Goal: Task Accomplishment & Management: Manage account settings

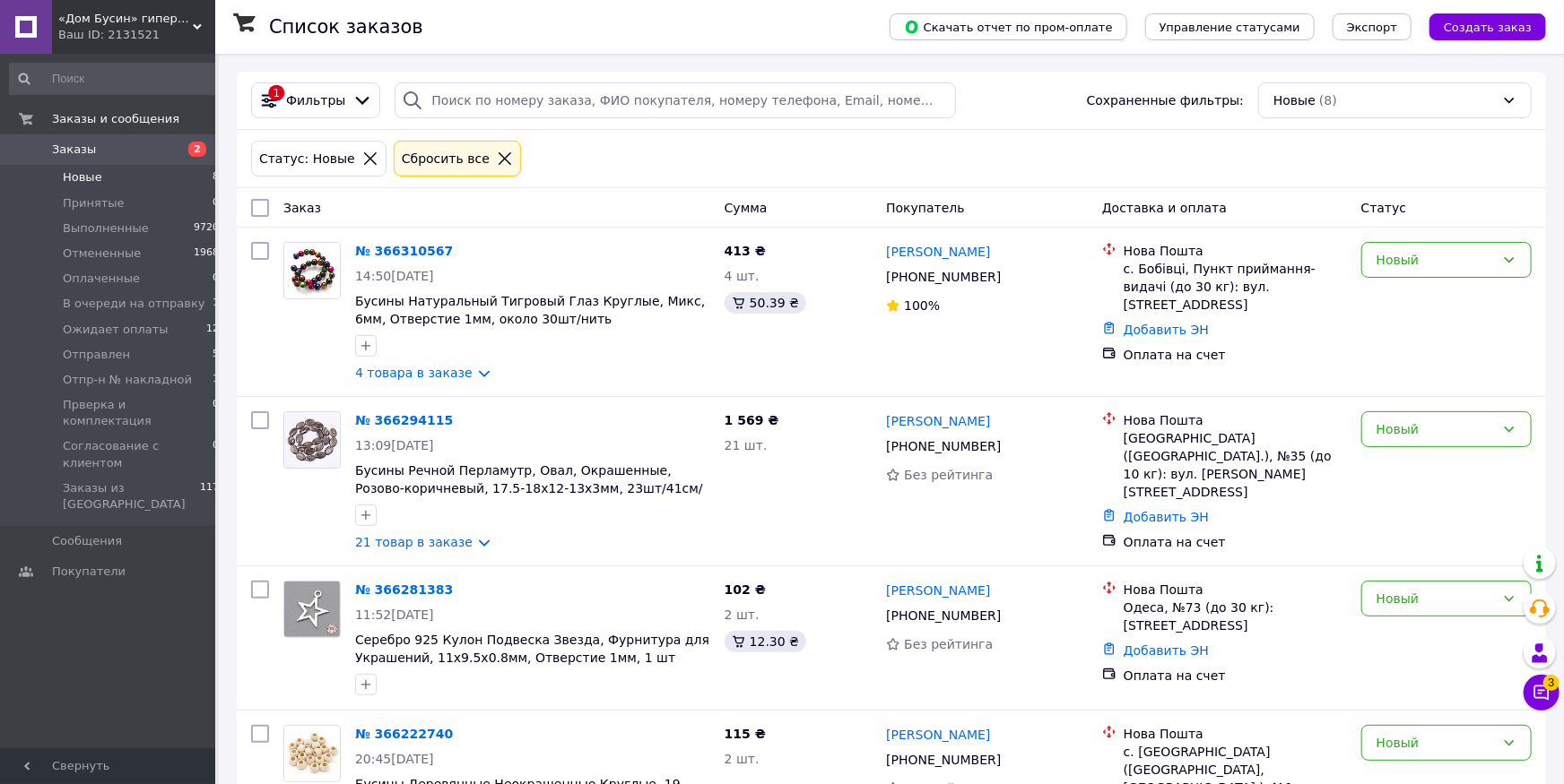
click at [94, 177] on span "Новые" at bounding box center [82, 178] width 40 height 17
click at [261, 216] on input "checkbox" at bounding box center [259, 207] width 18 height 18
checkbox input "true"
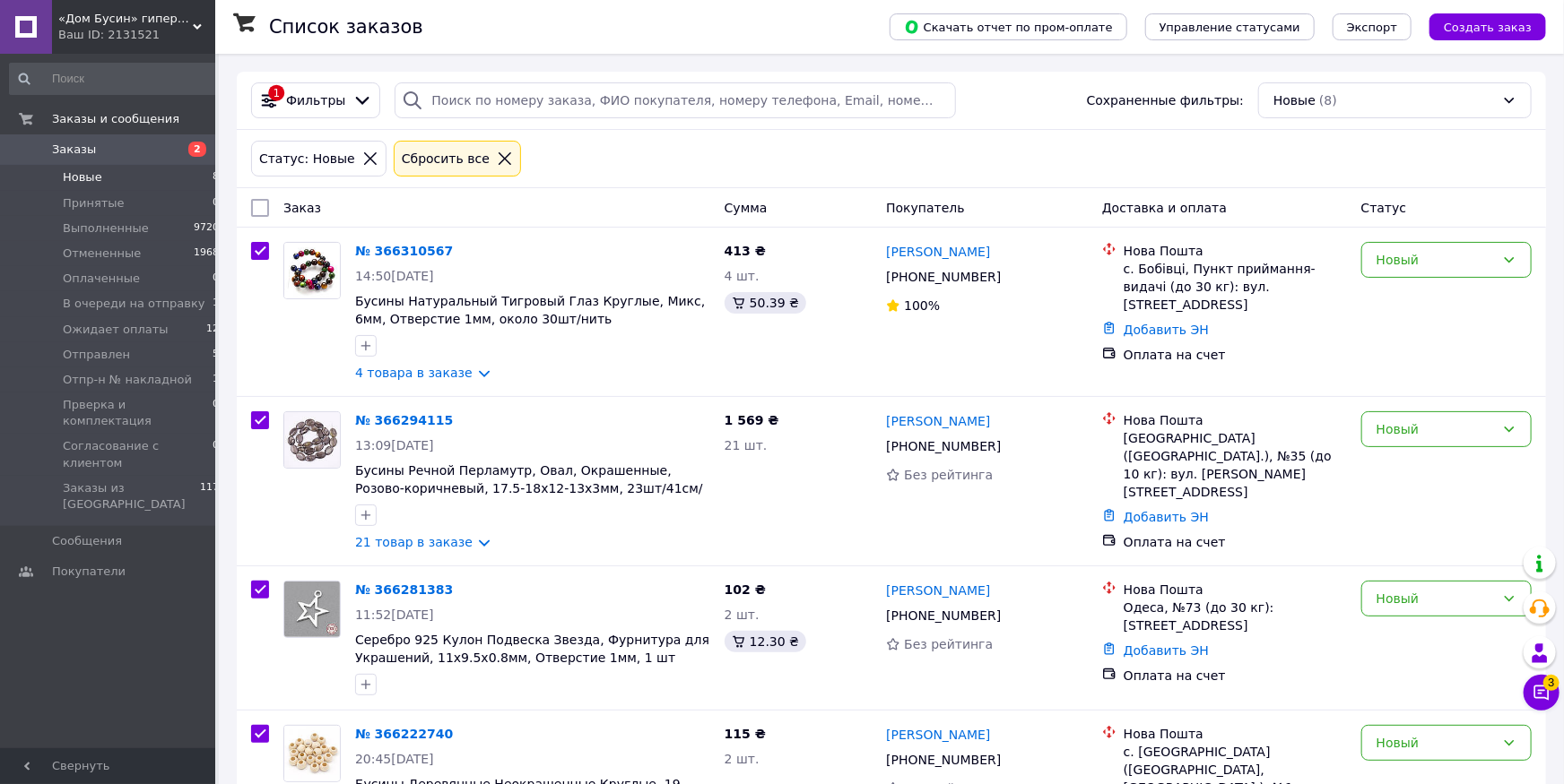
checkbox input "true"
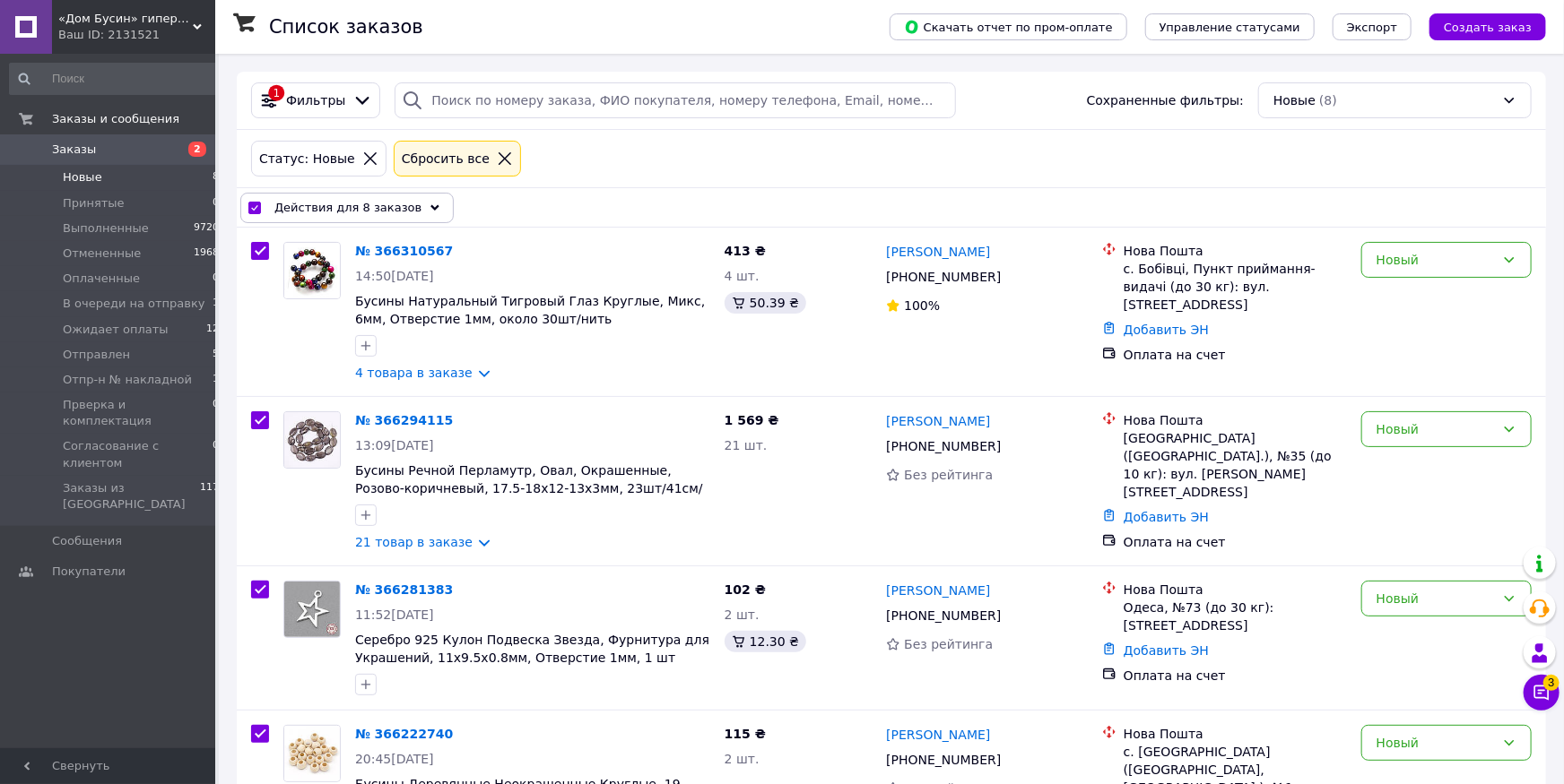
click at [1396, 13] on div "Скачать отчет по пром-оплате Управление статусами Экспорт Создать заказ" at bounding box center [1199, 27] width 692 height 53
click at [1392, 22] on span "Экспорт" at bounding box center [1371, 27] width 50 height 14
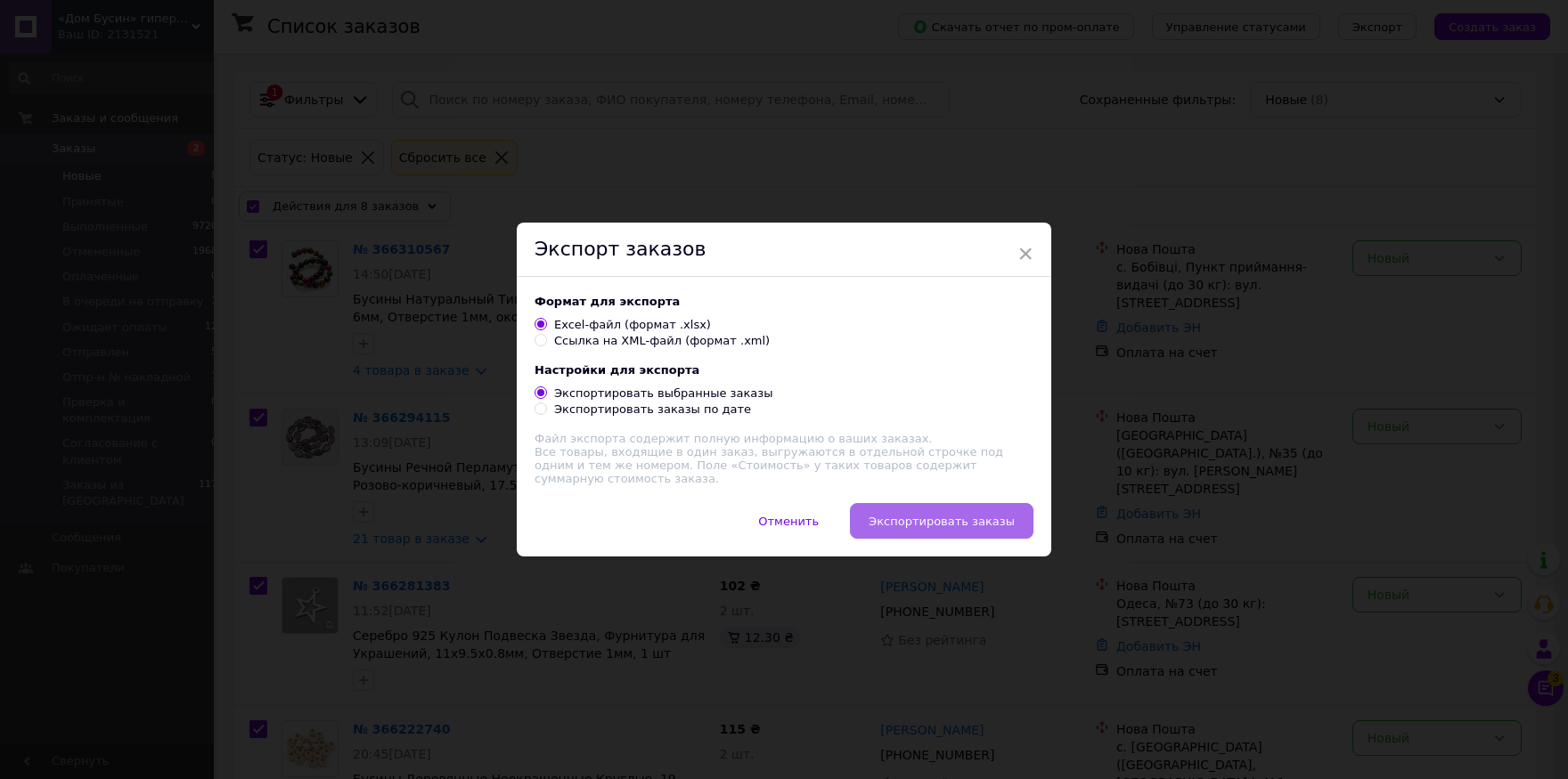
click at [975, 535] on button "Экспортировать заказы" at bounding box center [942, 521] width 183 height 36
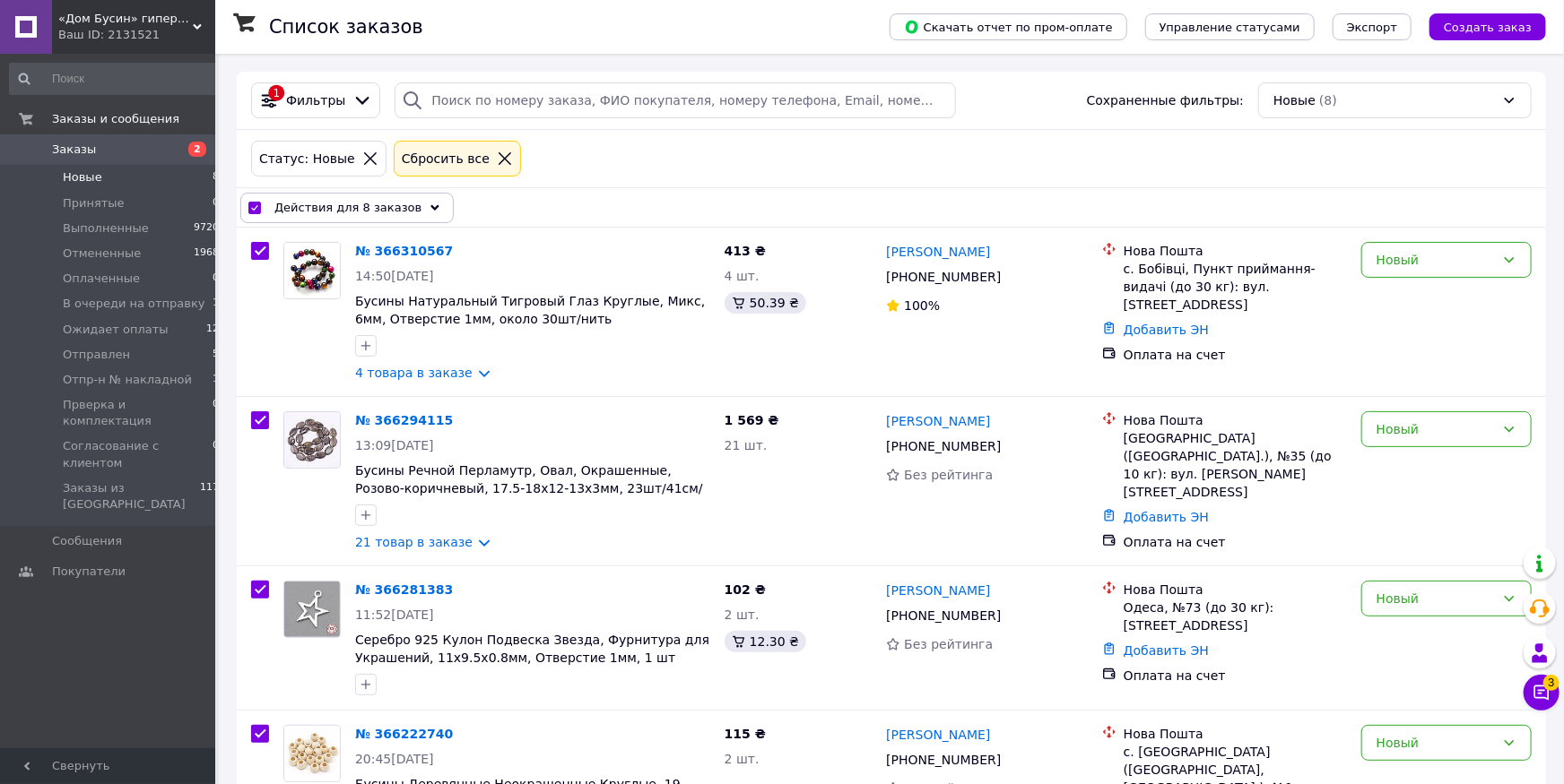
click at [430, 208] on icon at bounding box center [435, 208] width 9 height 9
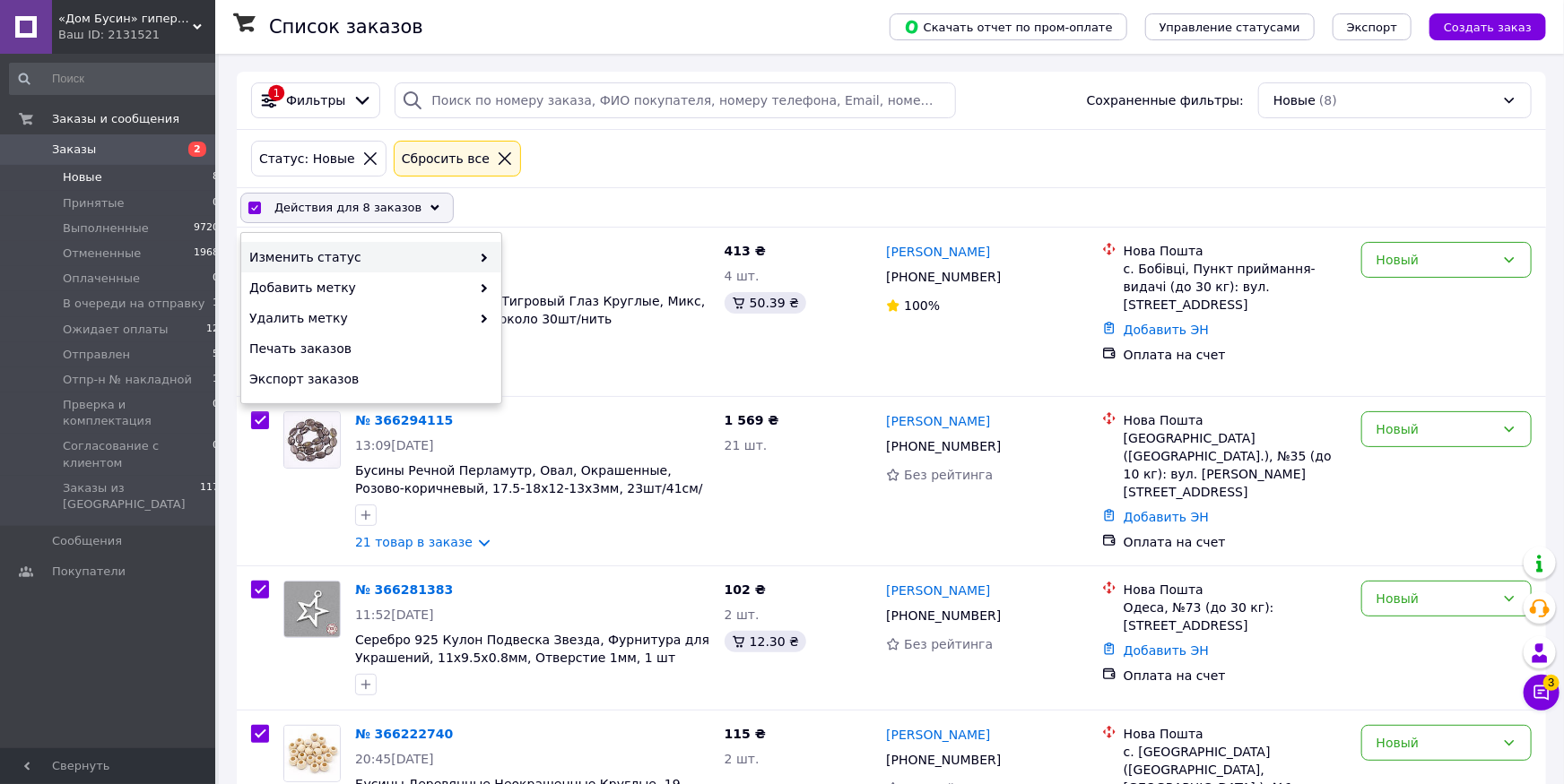
click at [459, 248] on div "Изменить статус" at bounding box center [371, 257] width 260 height 30
click at [478, 259] on span at bounding box center [479, 256] width 18 height 18
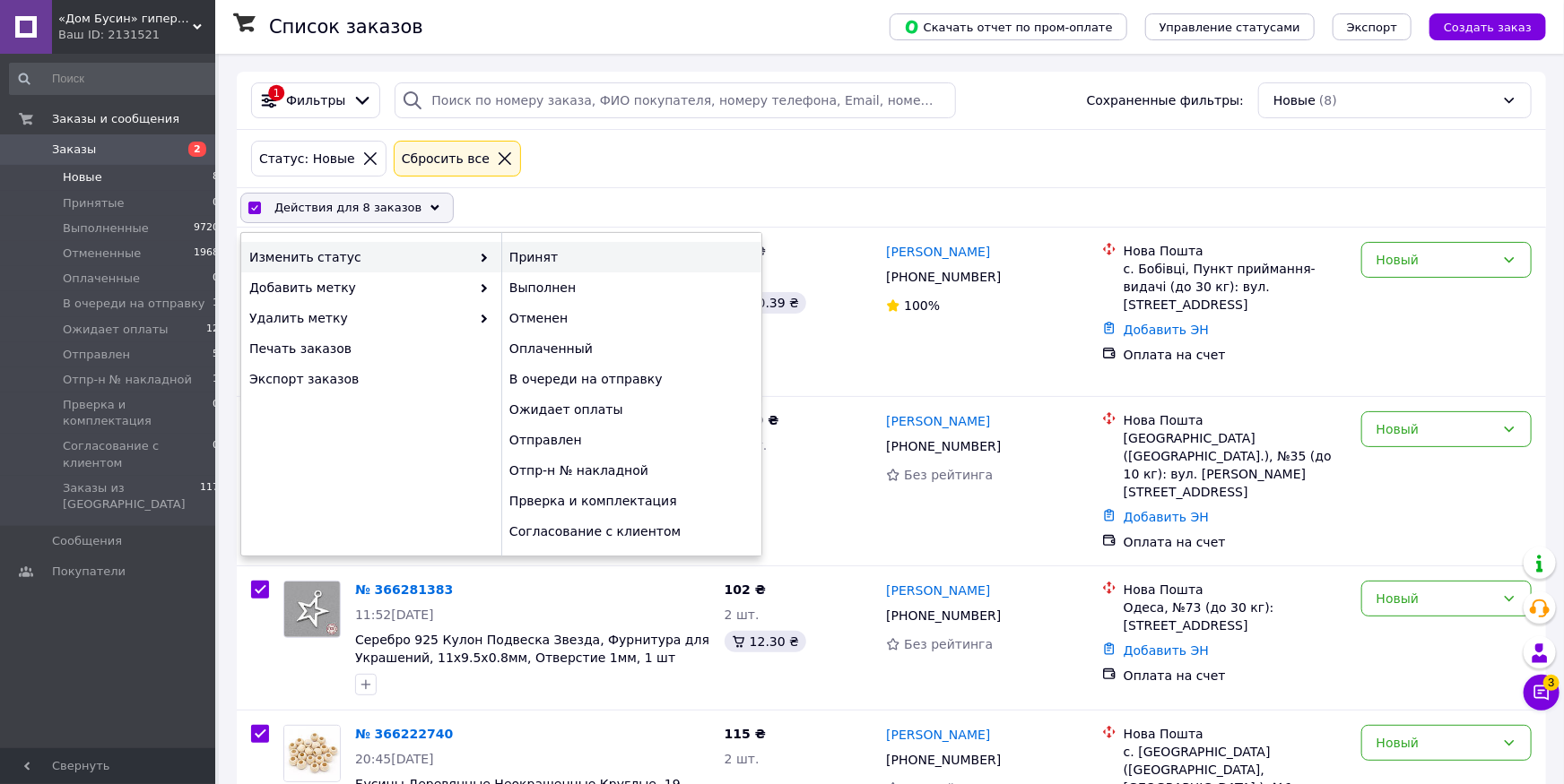
click at [519, 259] on div "Принят" at bounding box center [631, 257] width 260 height 30
checkbox input "false"
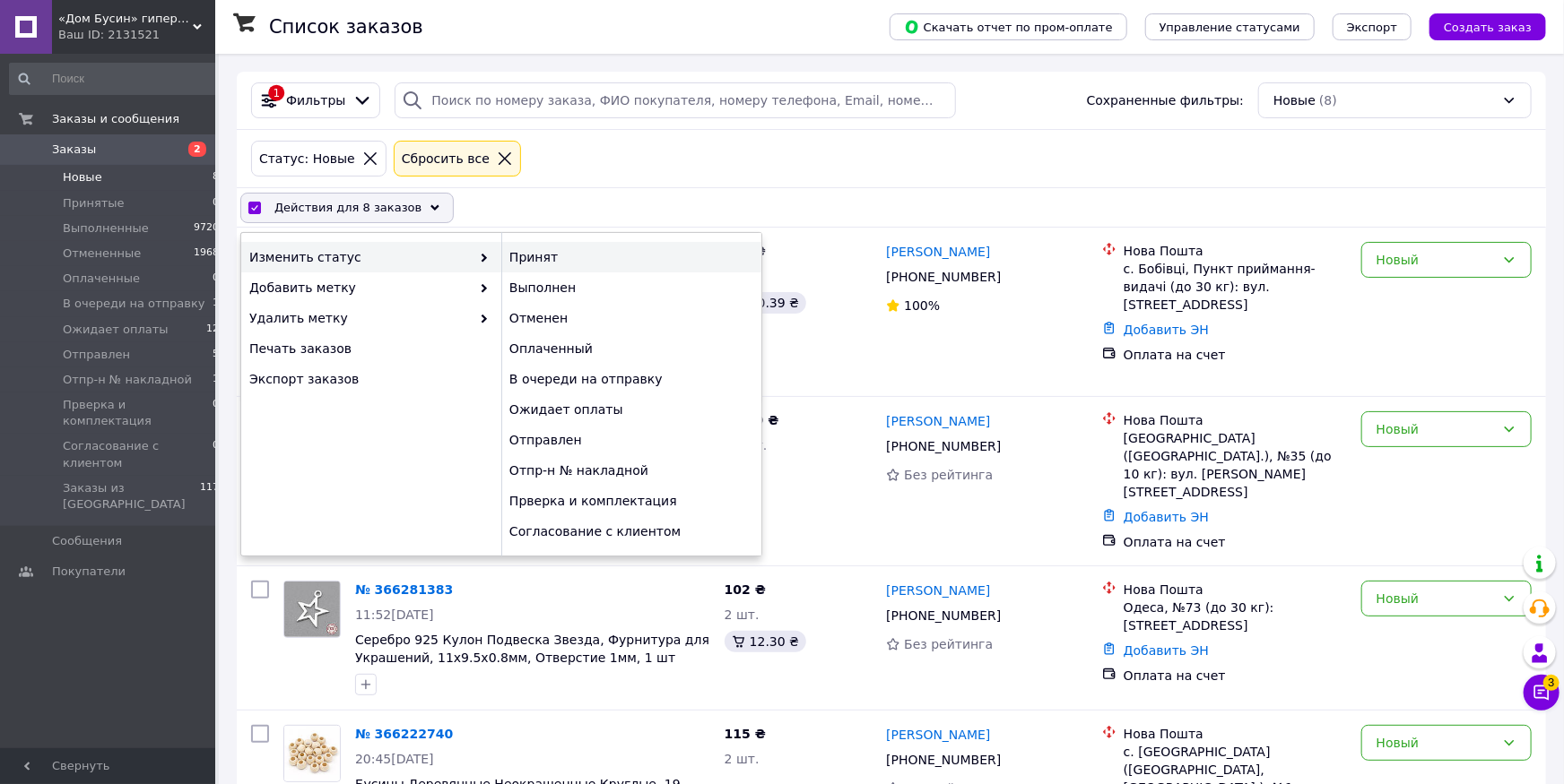
checkbox input "false"
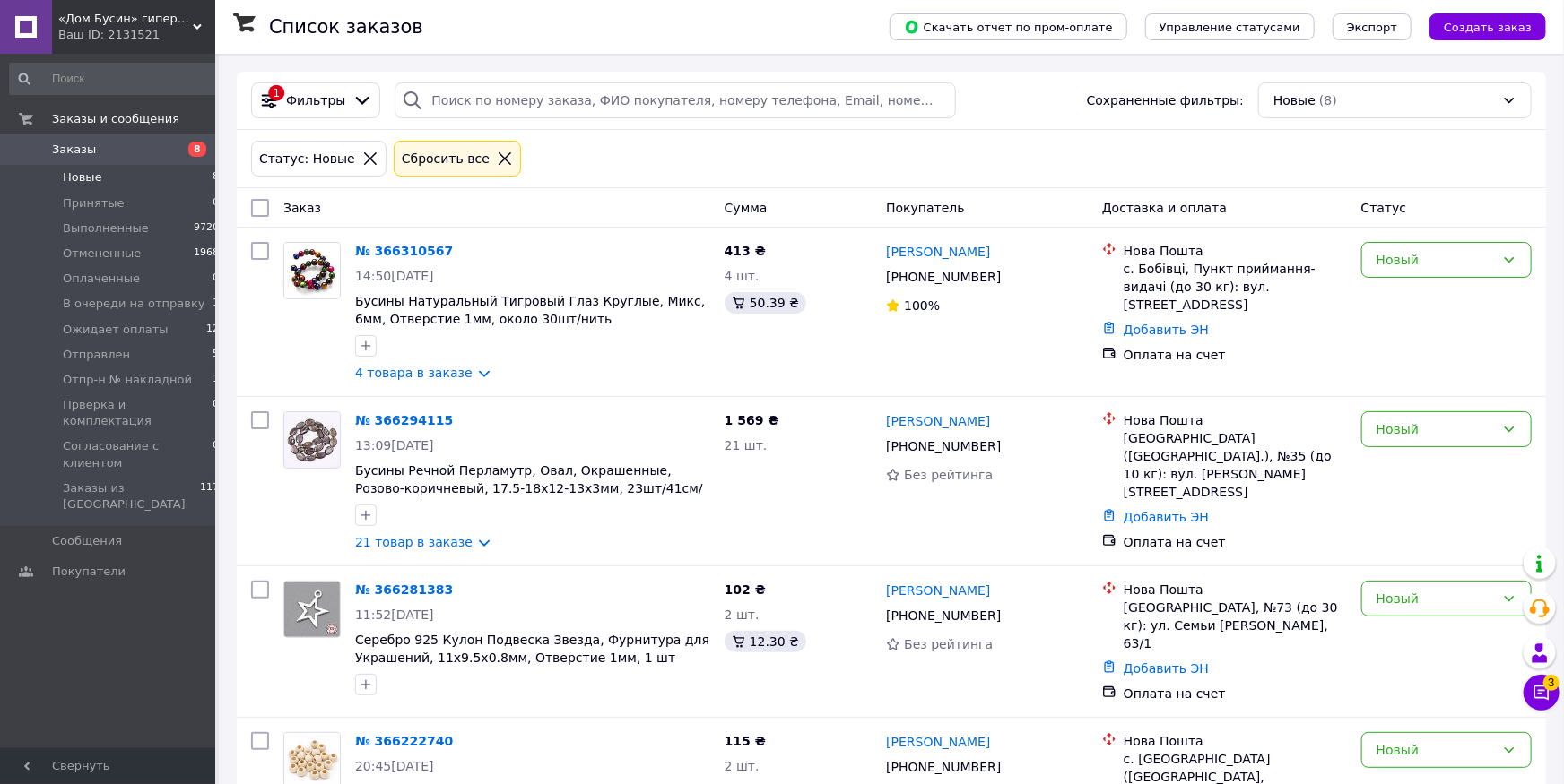
click at [261, 212] on input "checkbox" at bounding box center [259, 207] width 18 height 18
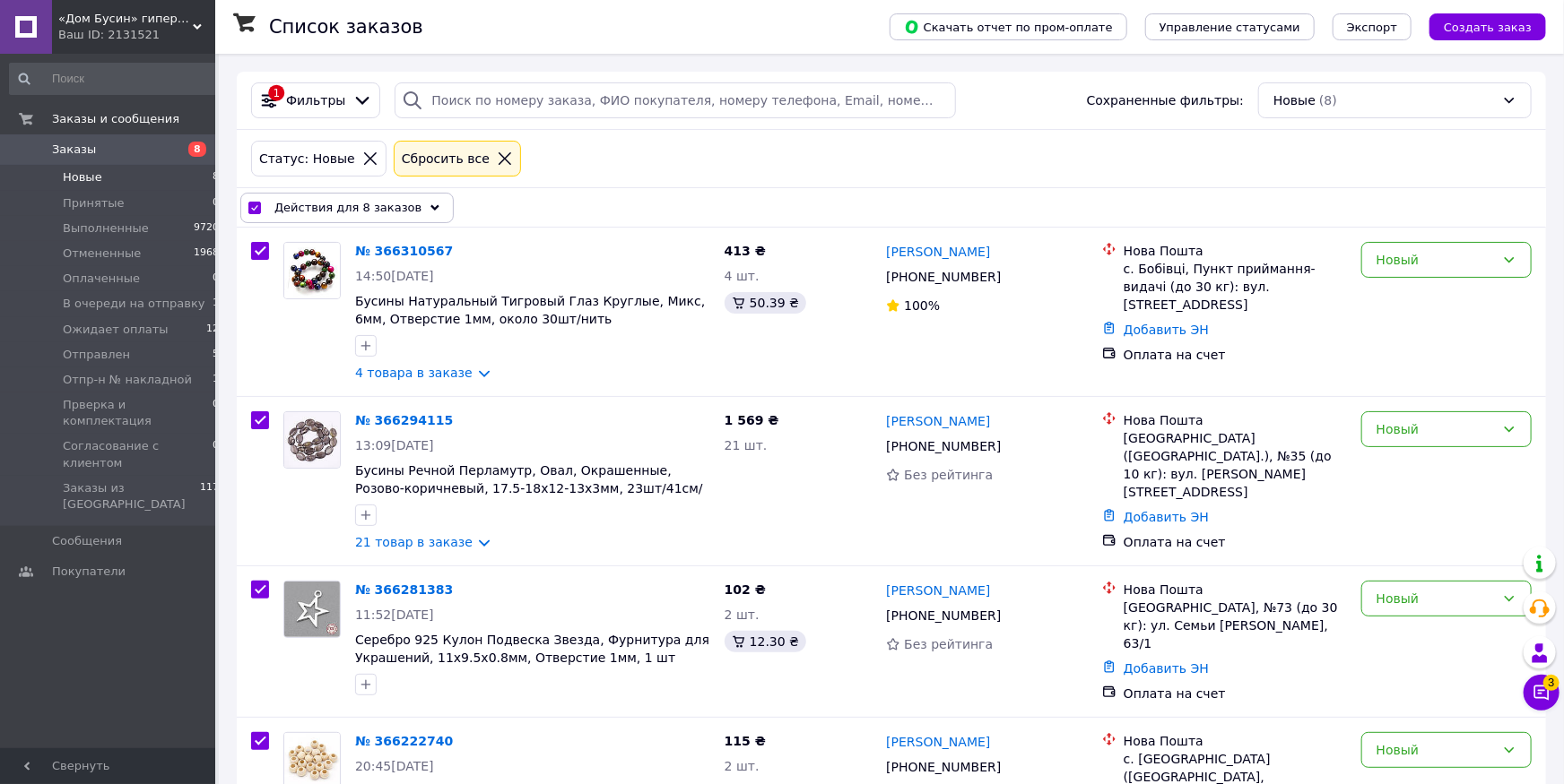
checkbox input "true"
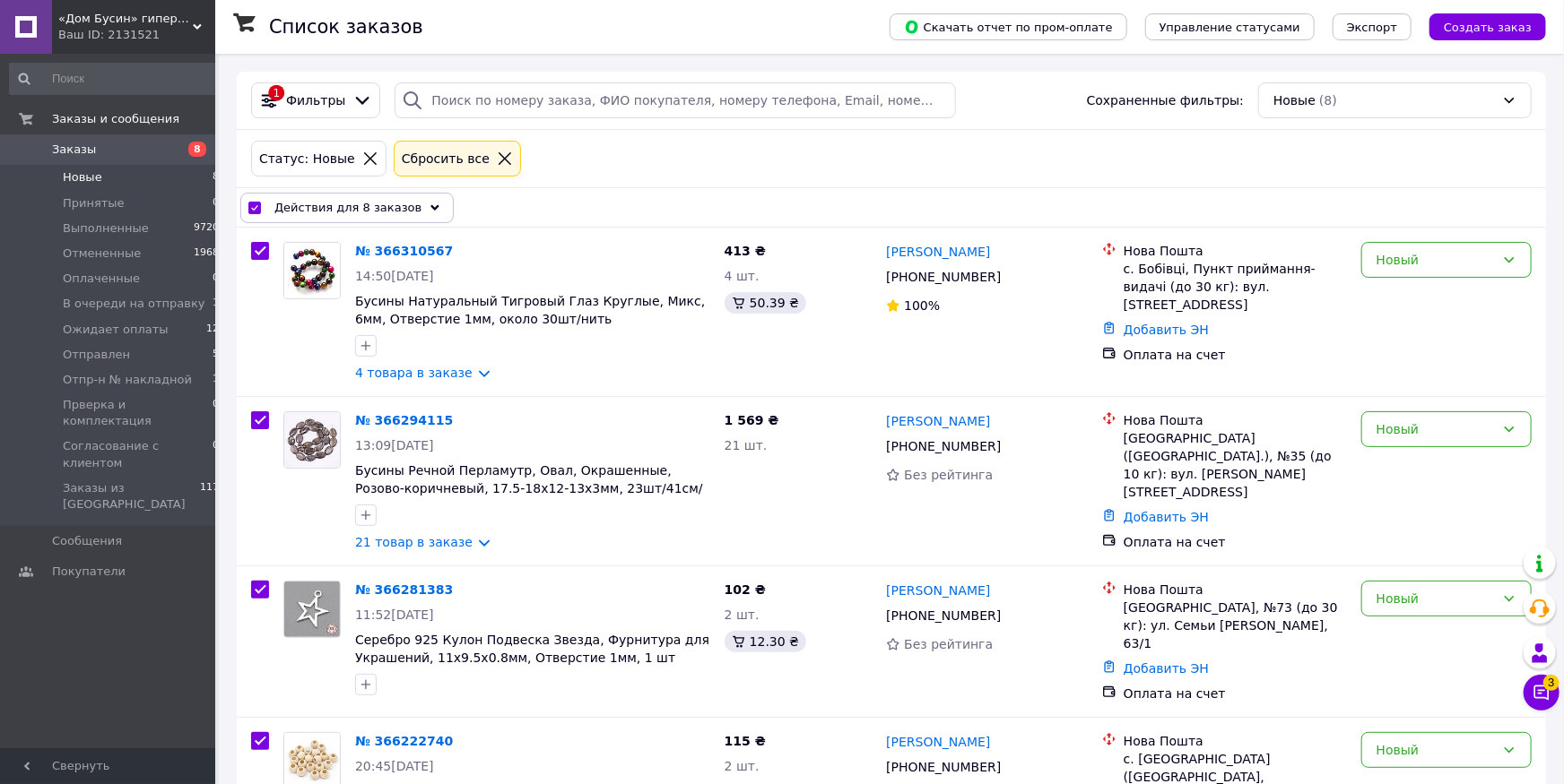
checkbox input "true"
click at [418, 211] on div "Действия для 8 заказов" at bounding box center [347, 207] width 214 height 30
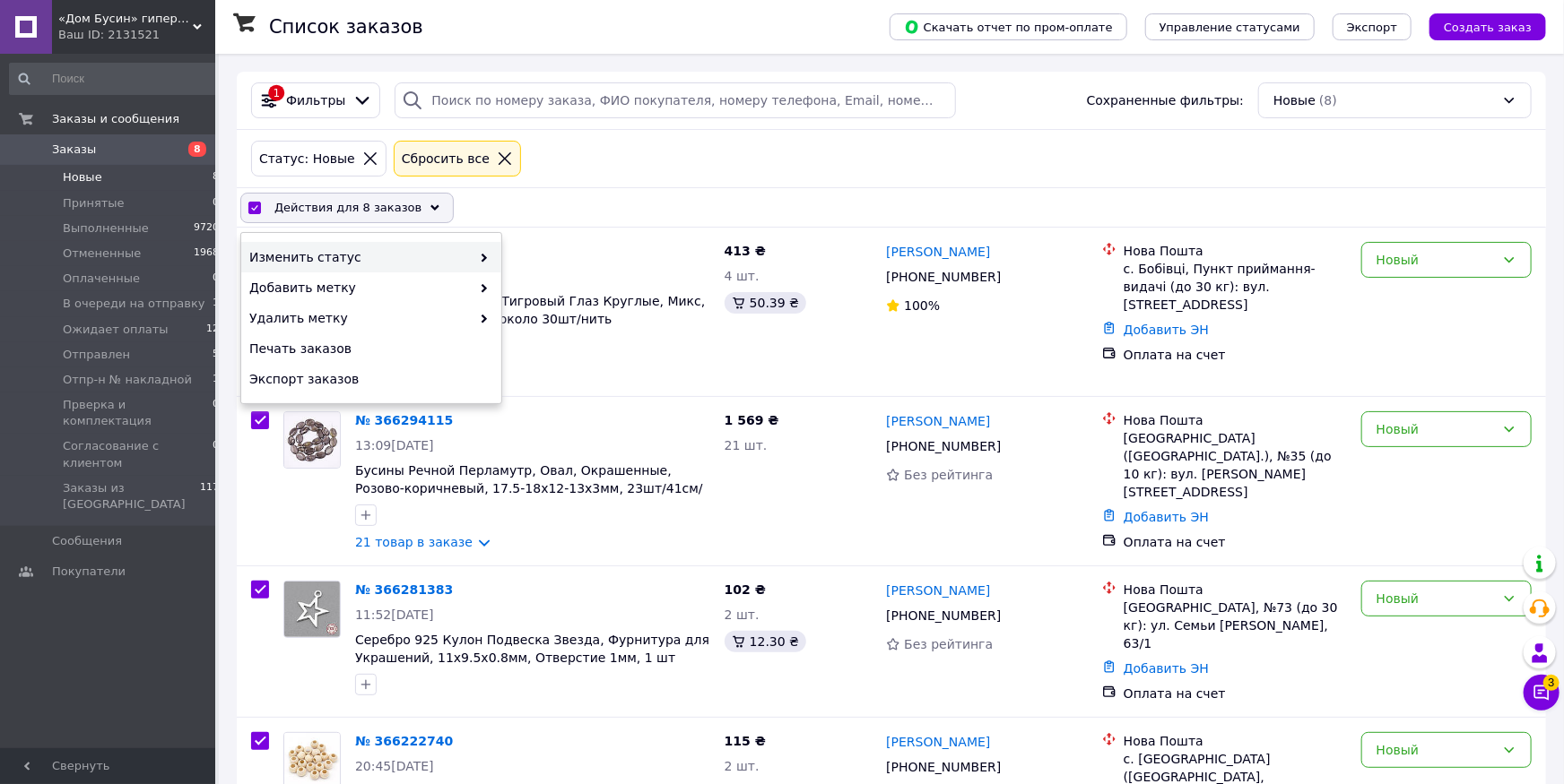
click at [475, 263] on span at bounding box center [479, 256] width 18 height 18
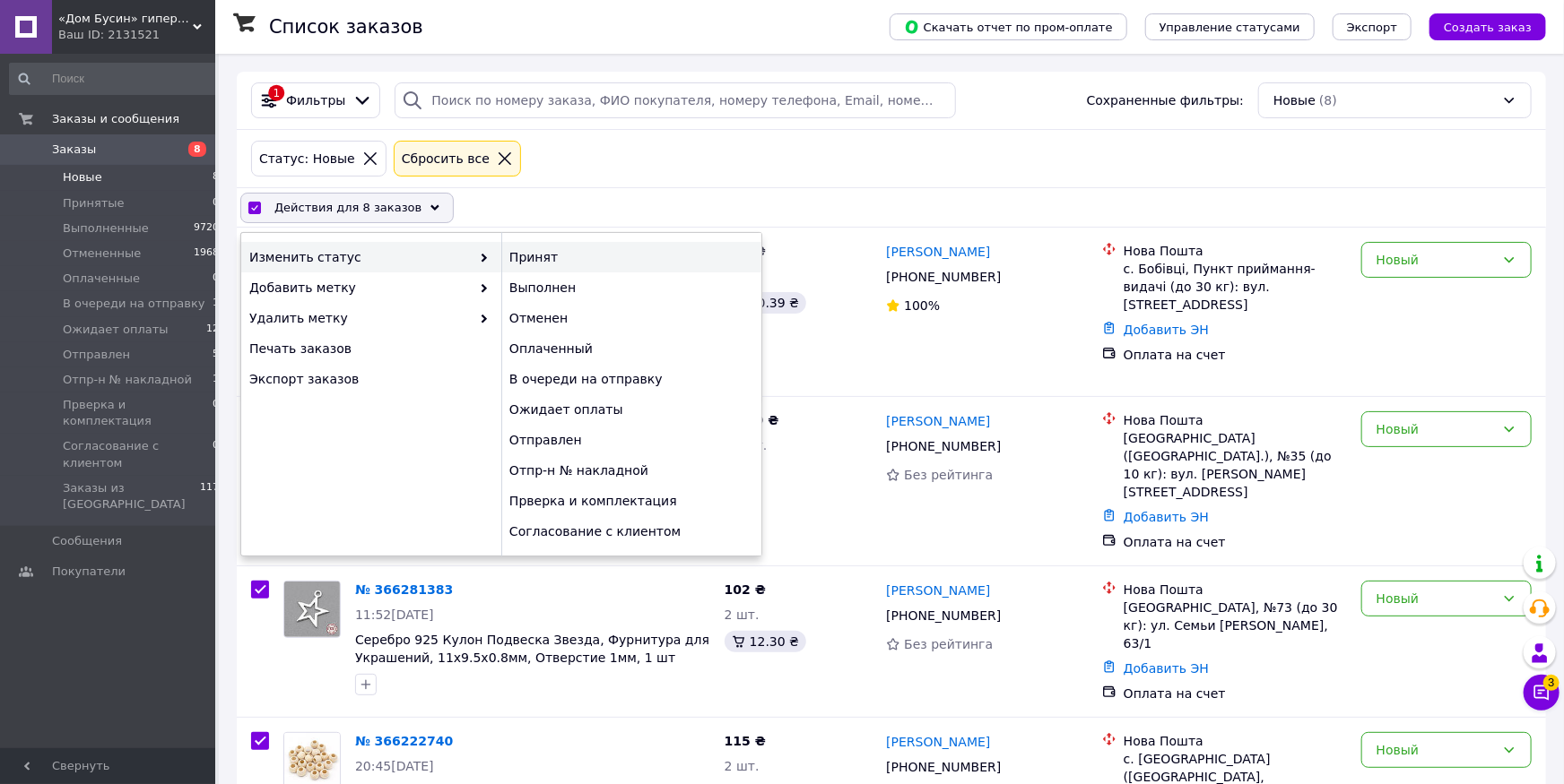
click at [530, 253] on div "Принят" at bounding box center [631, 257] width 260 height 30
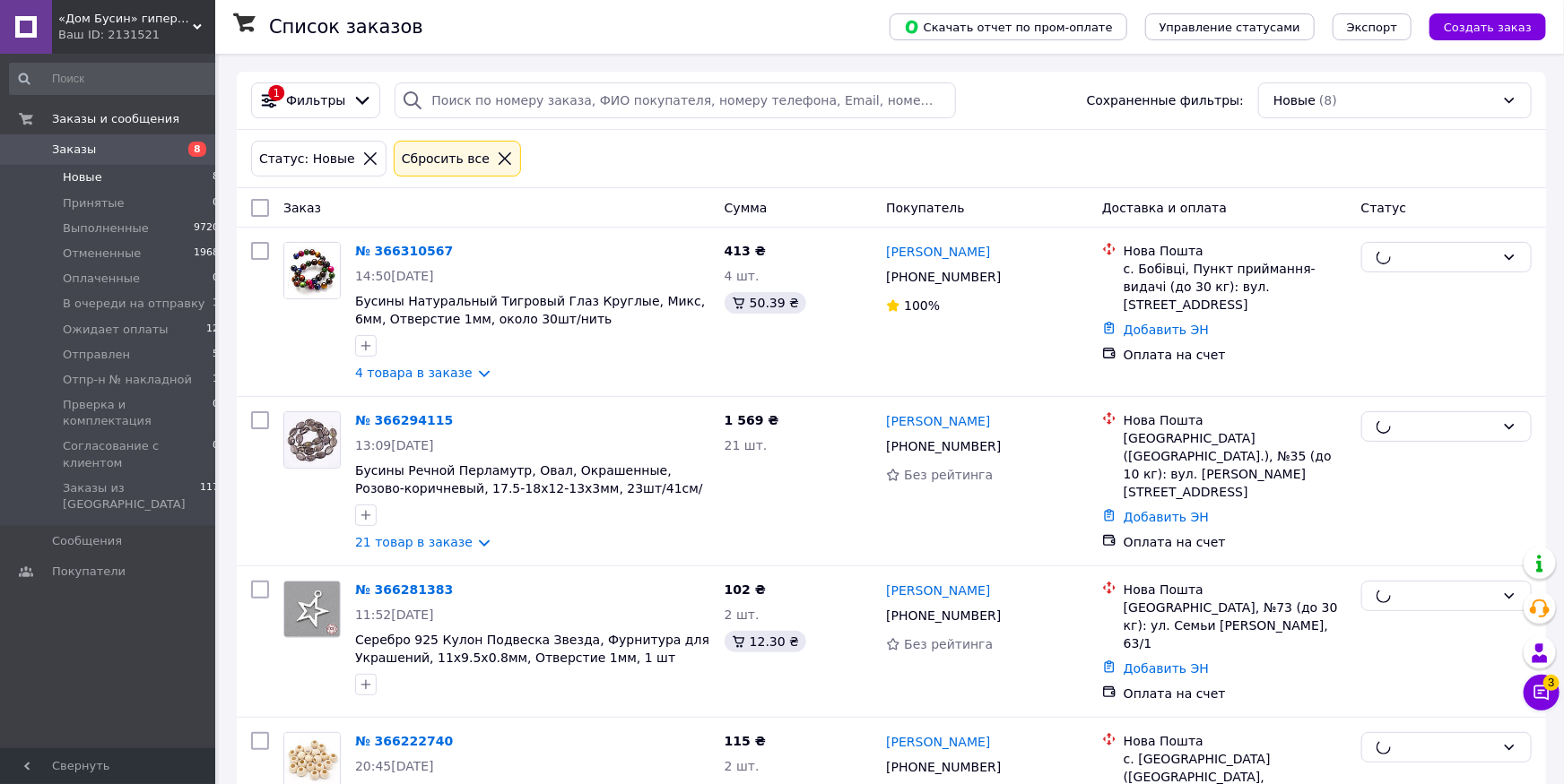
checkbox input "false"
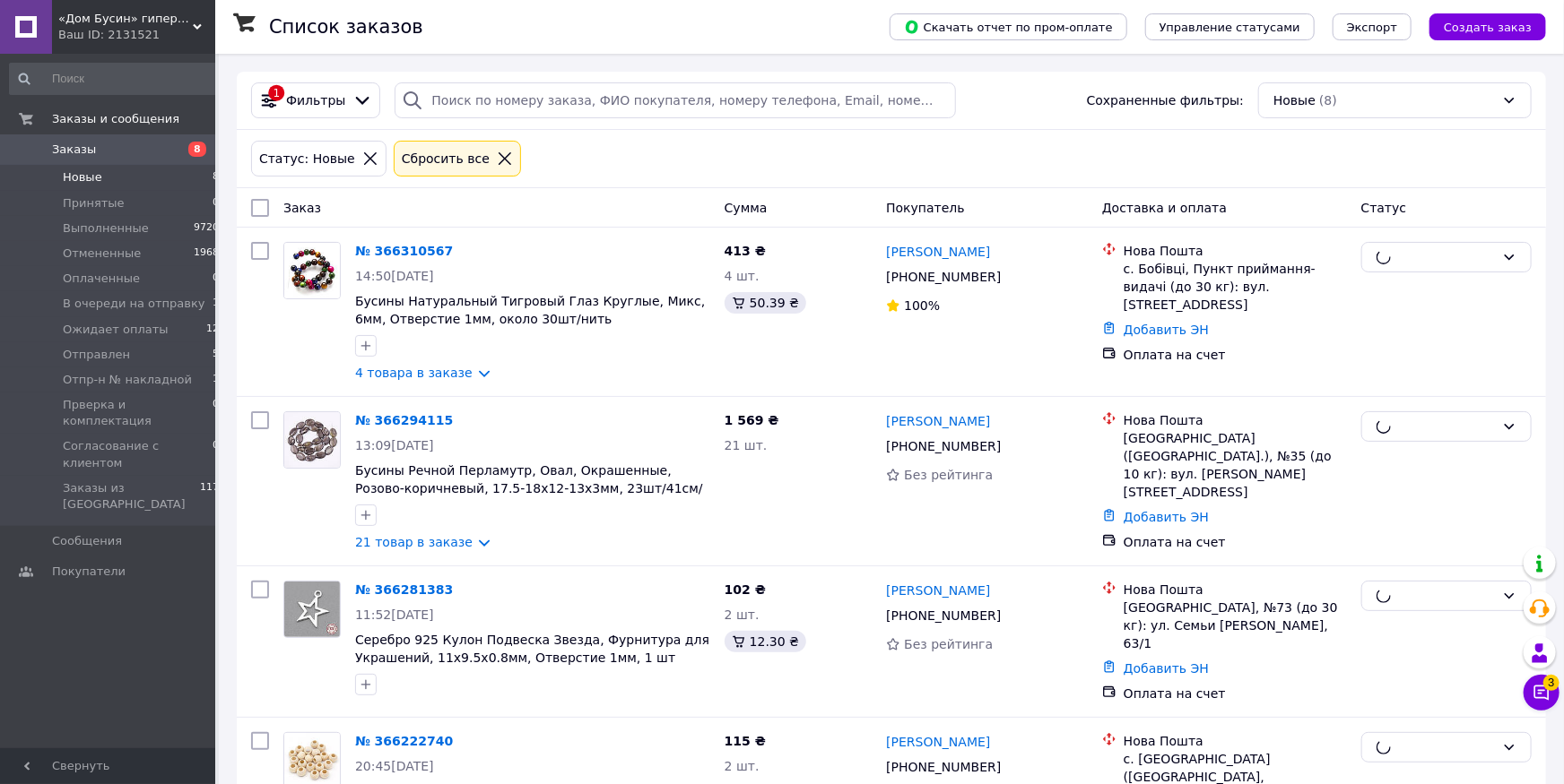
checkbox input "false"
click at [1146, 263] on div "с. Бобівці, Пункт приймання-видачі (до 30 кг): вул. [STREET_ADDRESS]" at bounding box center [1235, 287] width 223 height 53
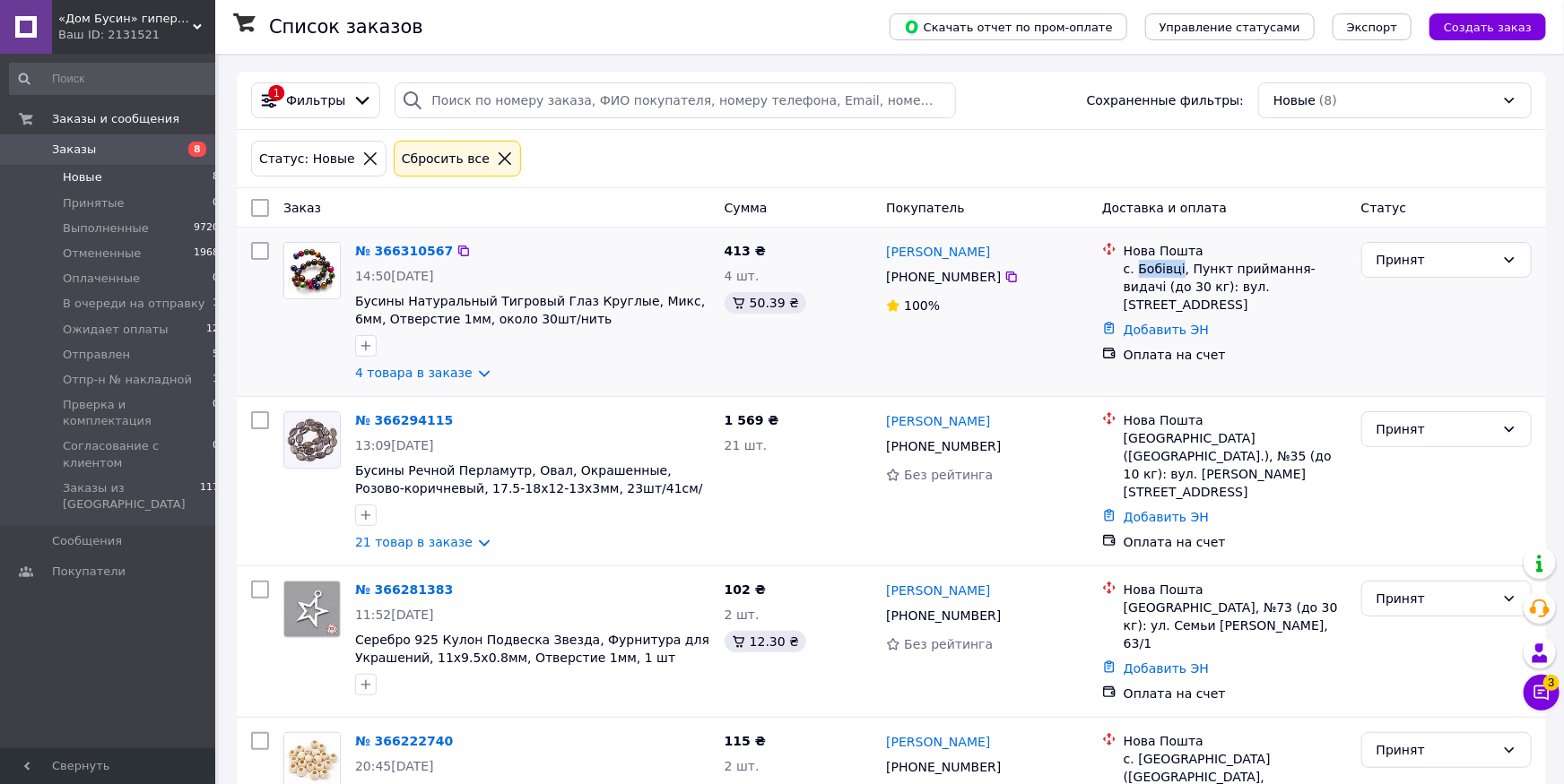
copy div "Бобівці"
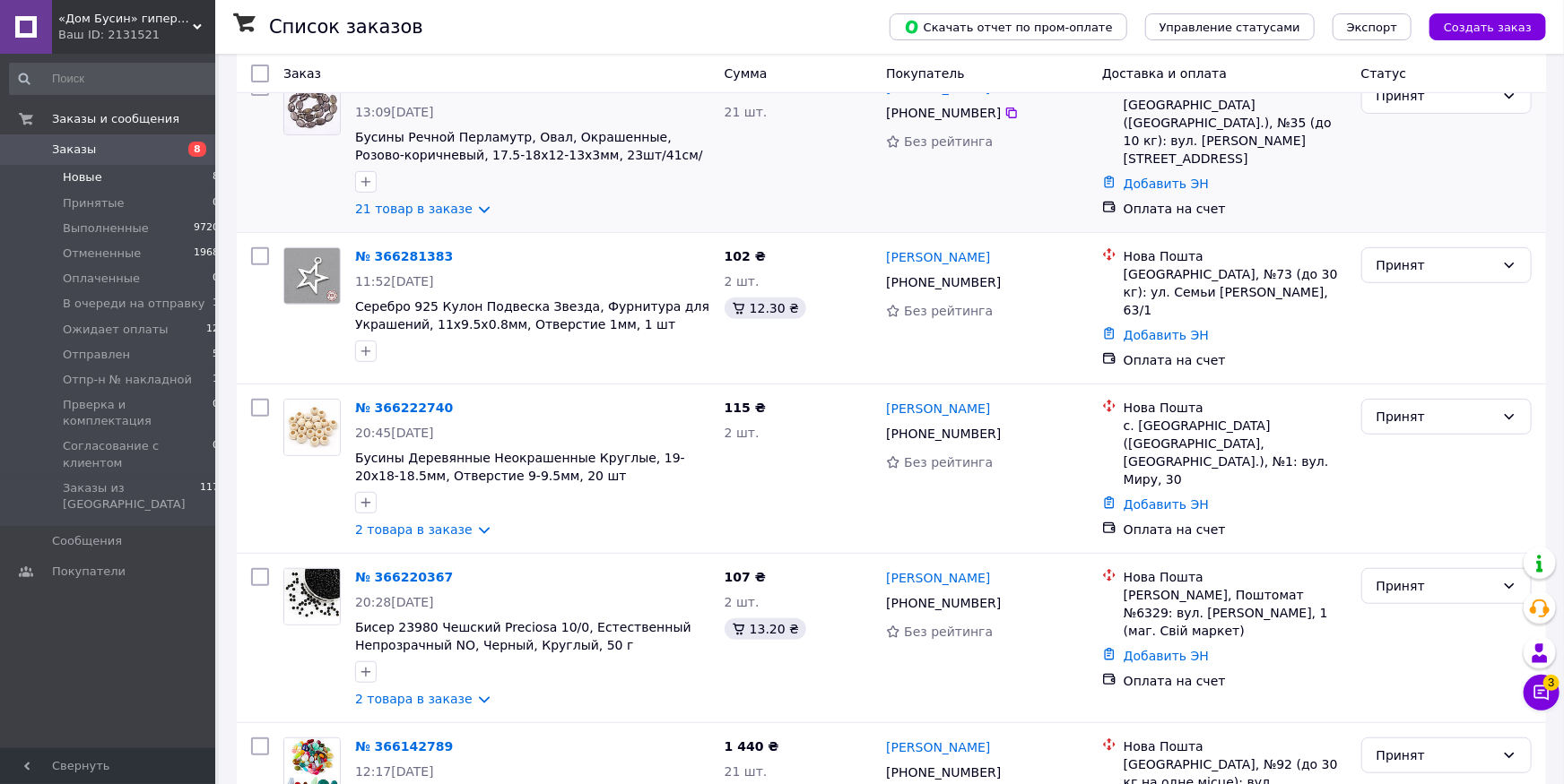
scroll to position [394, 0]
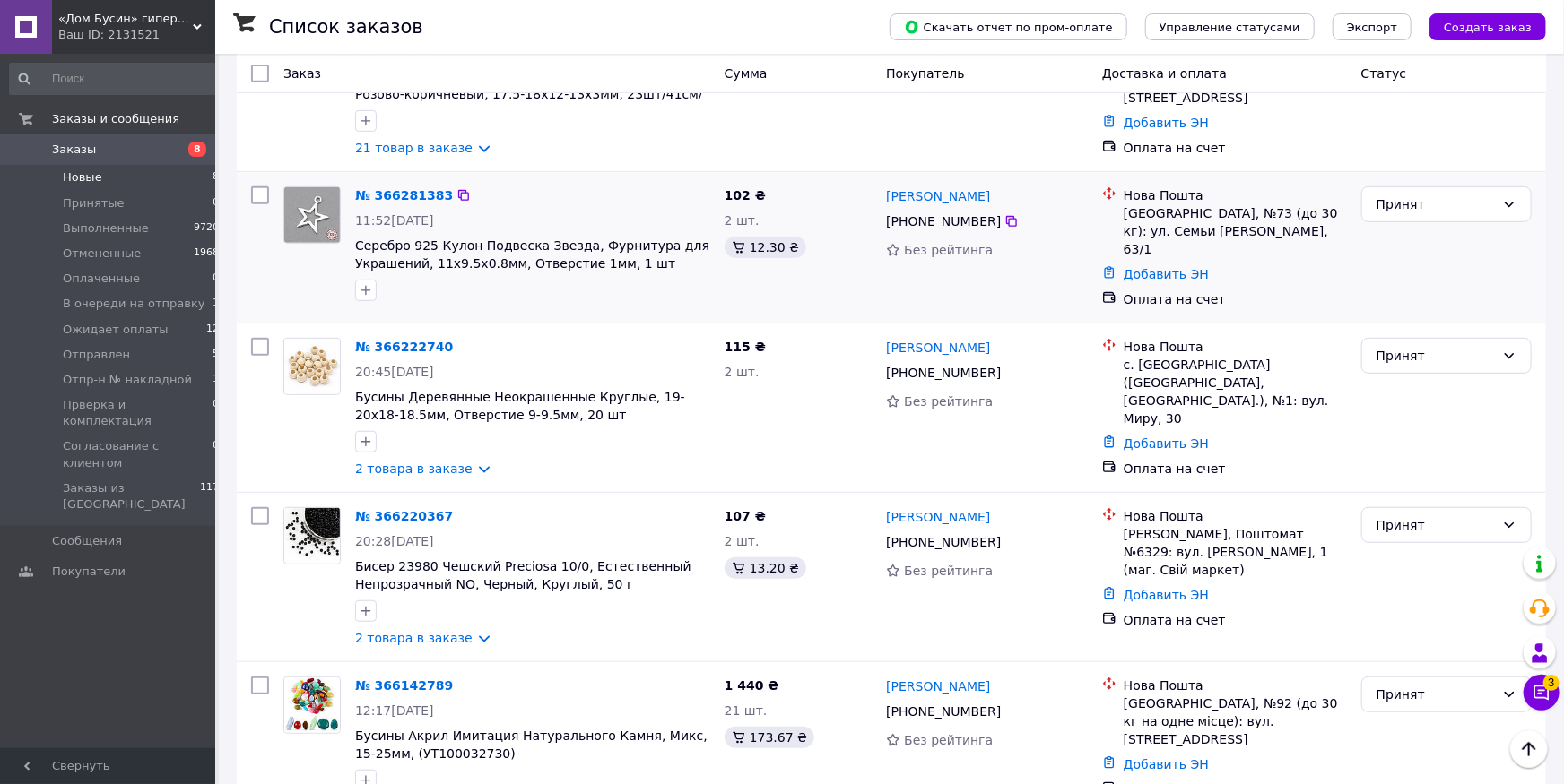
click at [1148, 218] on div "[GEOGRAPHIC_DATA], №73 (до 30 кг): ул. Семьи [PERSON_NAME], 63/1" at bounding box center [1235, 231] width 223 height 53
copy div "[GEOGRAPHIC_DATA]"
click at [1168, 356] on div "с. [GEOGRAPHIC_DATA] ([GEOGRAPHIC_DATA], [GEOGRAPHIC_DATA].), №1: вул. Миру, 30" at bounding box center [1235, 392] width 223 height 72
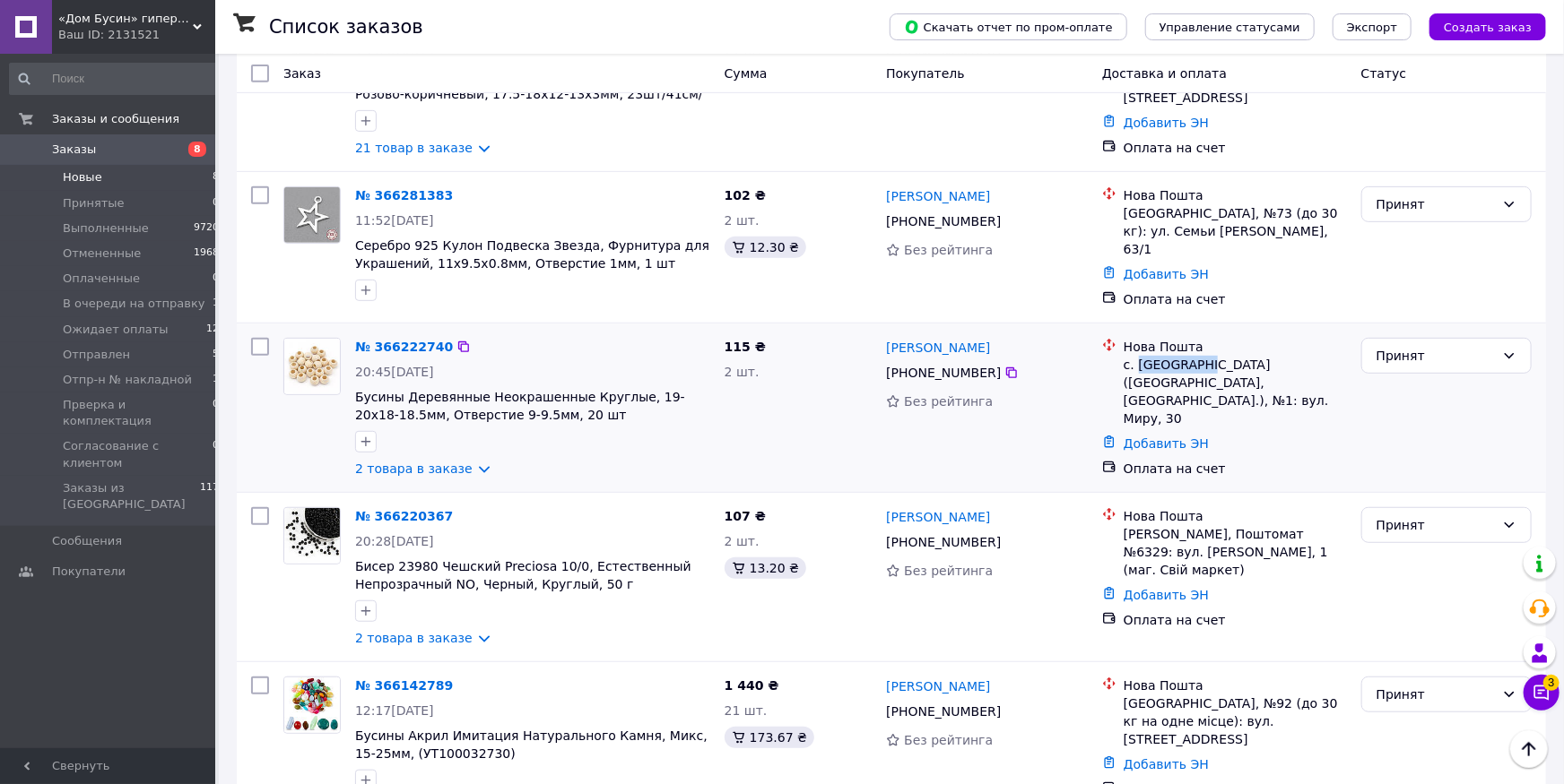
click at [1186, 361] on div "с. [GEOGRAPHIC_DATA] ([GEOGRAPHIC_DATA], [GEOGRAPHIC_DATA].), №1: вул. Миру, 30" at bounding box center [1235, 392] width 223 height 72
drag, startPoint x: 1195, startPoint y: 361, endPoint x: 1139, endPoint y: 361, distance: 56.0
click at [1139, 361] on div "с. [GEOGRAPHIC_DATA] ([GEOGRAPHIC_DATA], [GEOGRAPHIC_DATA].), №1: вул. Миру, 30" at bounding box center [1235, 392] width 223 height 72
copy div "Лозуватка"
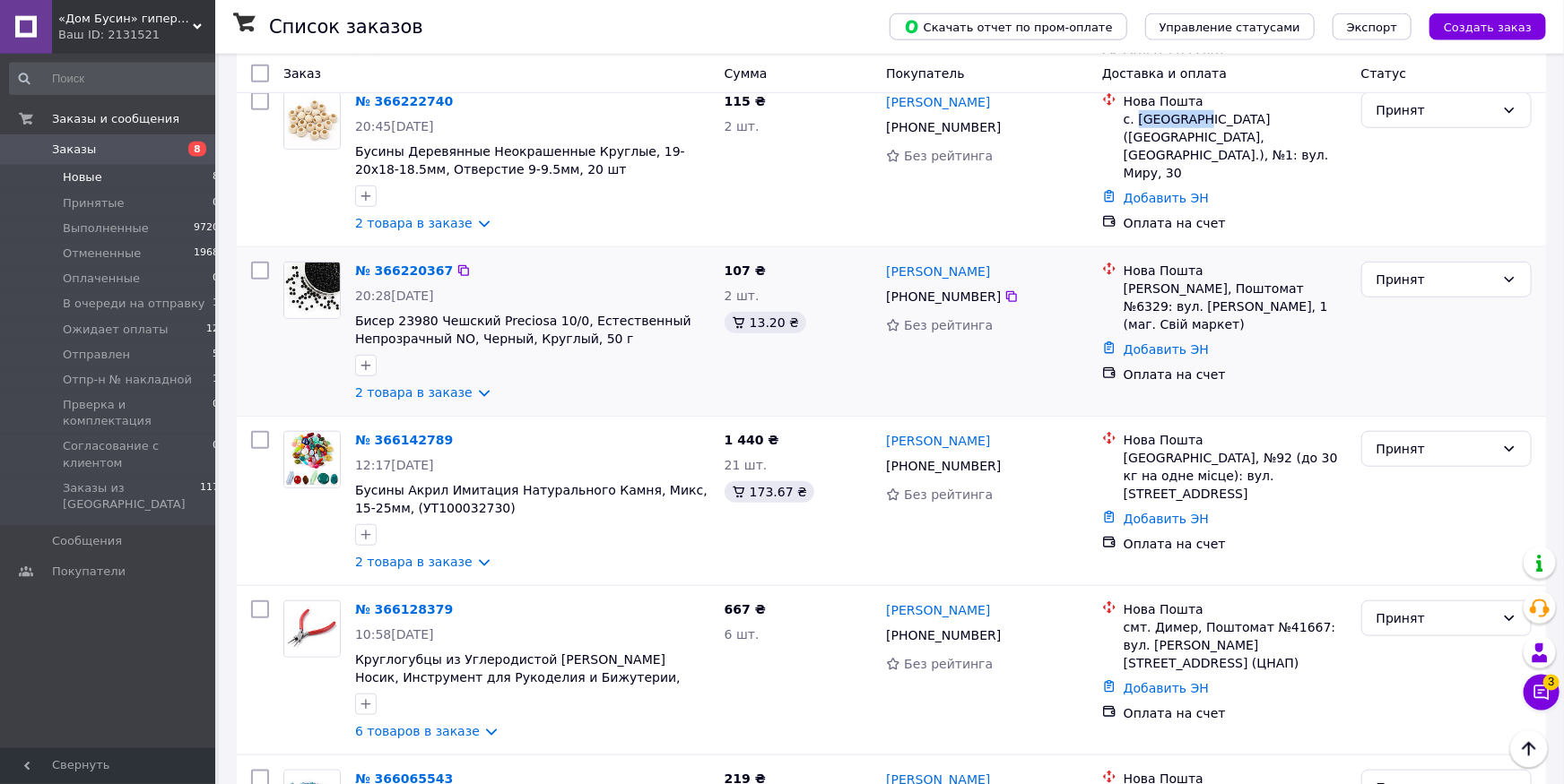
scroll to position [690, 0]
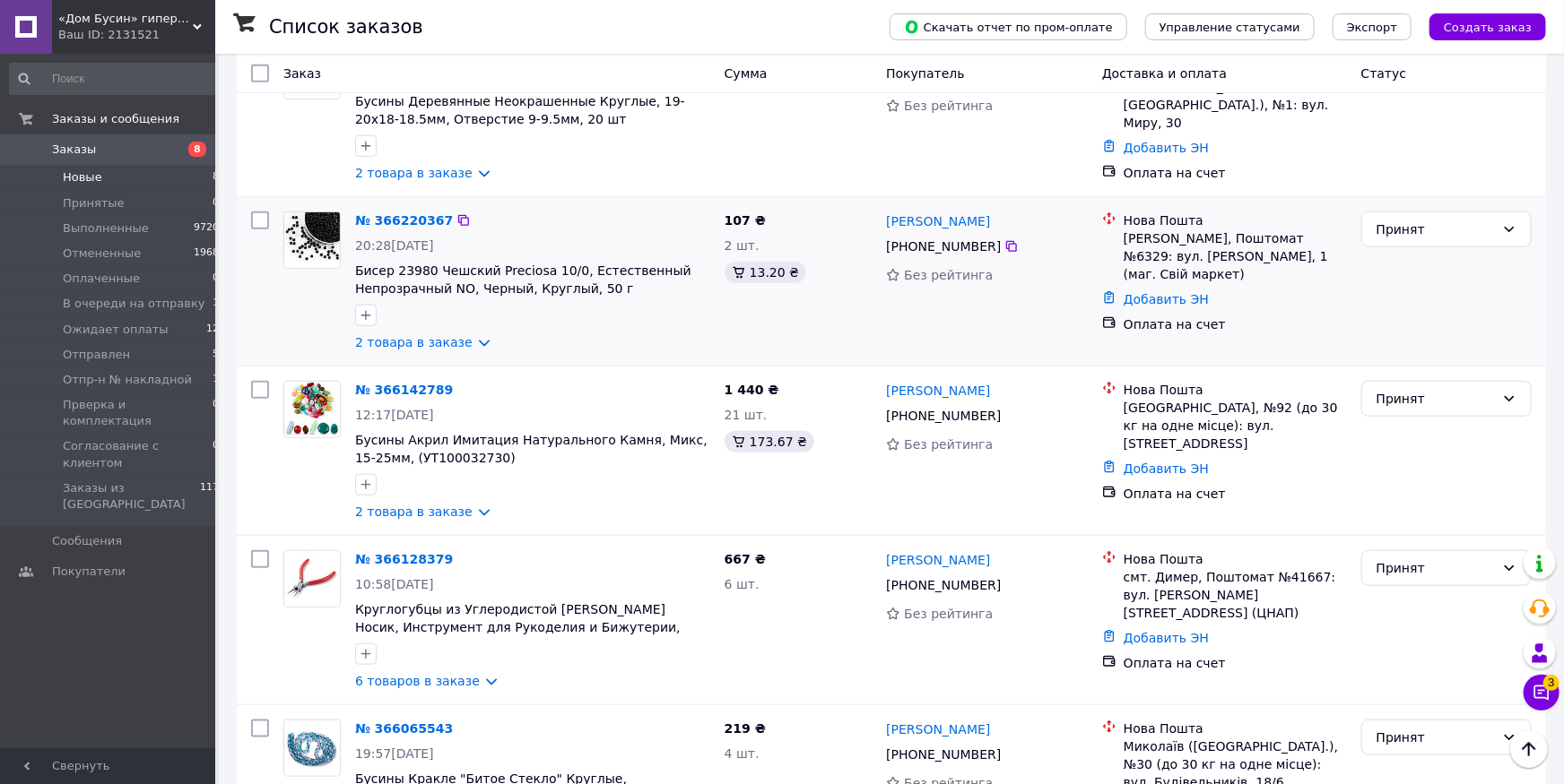
click at [1145, 220] on div "Нова Пошта" at bounding box center [1235, 220] width 223 height 18
click at [1140, 233] on div "[PERSON_NAME], Поштомат №6329: вул. [PERSON_NAME], 1 (маг. Свій маркет)" at bounding box center [1235, 256] width 223 height 53
copy div "[PERSON_NAME]"
click at [1283, 234] on div "[PERSON_NAME], Поштомат №6329: вул. [PERSON_NAME], 1 (маг. Свій маркет)" at bounding box center [1235, 256] width 223 height 53
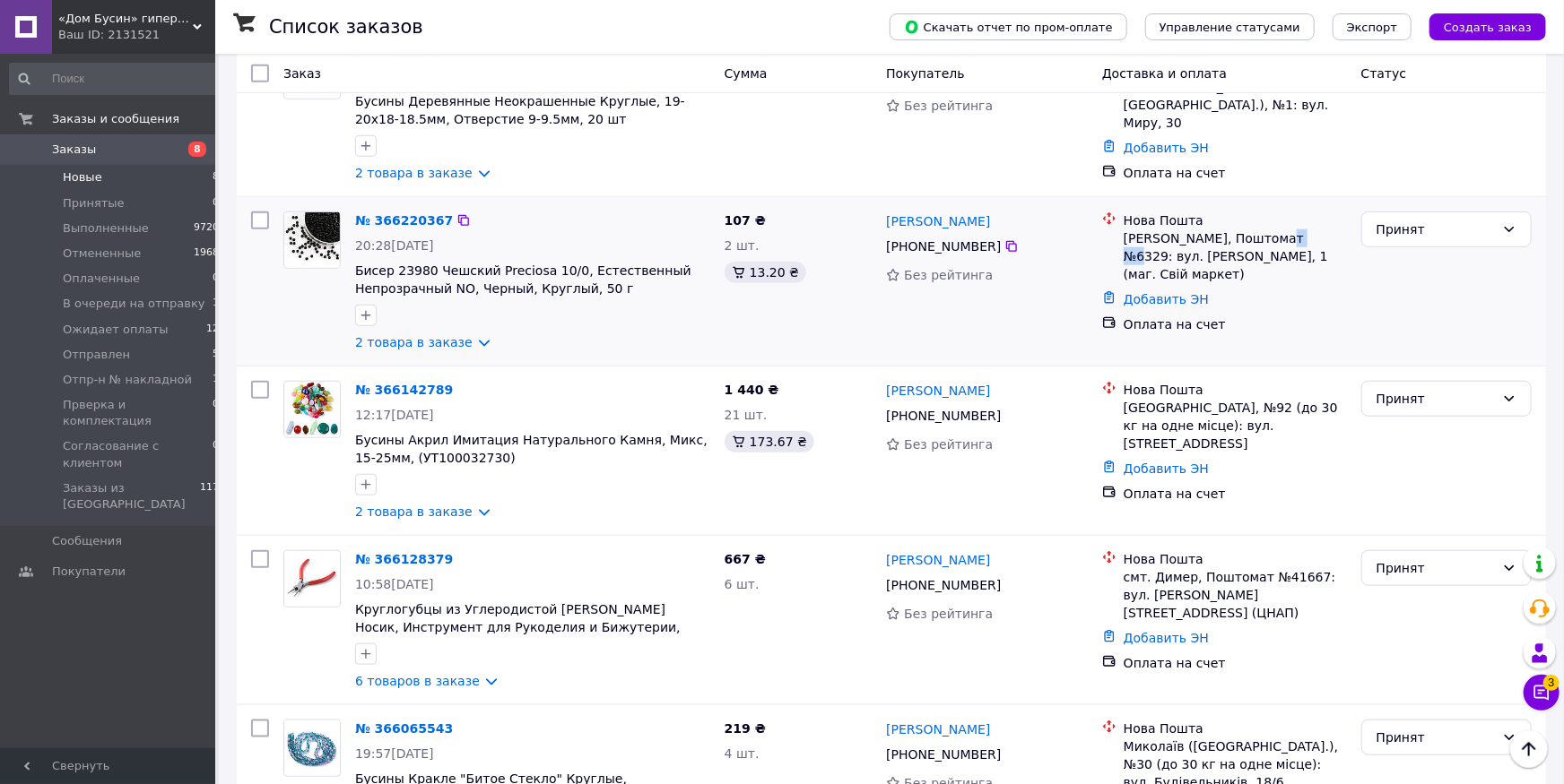
click at [1283, 234] on div "[PERSON_NAME], Поштомат №6329: вул. [PERSON_NAME], 1 (маг. Свій маркет)" at bounding box center [1235, 256] width 223 height 53
copy div "6329"
click at [1177, 401] on div "[GEOGRAPHIC_DATA], №92 (до 30 кг на одне місце): вул. [STREET_ADDRESS]" at bounding box center [1235, 426] width 223 height 53
copy div "92"
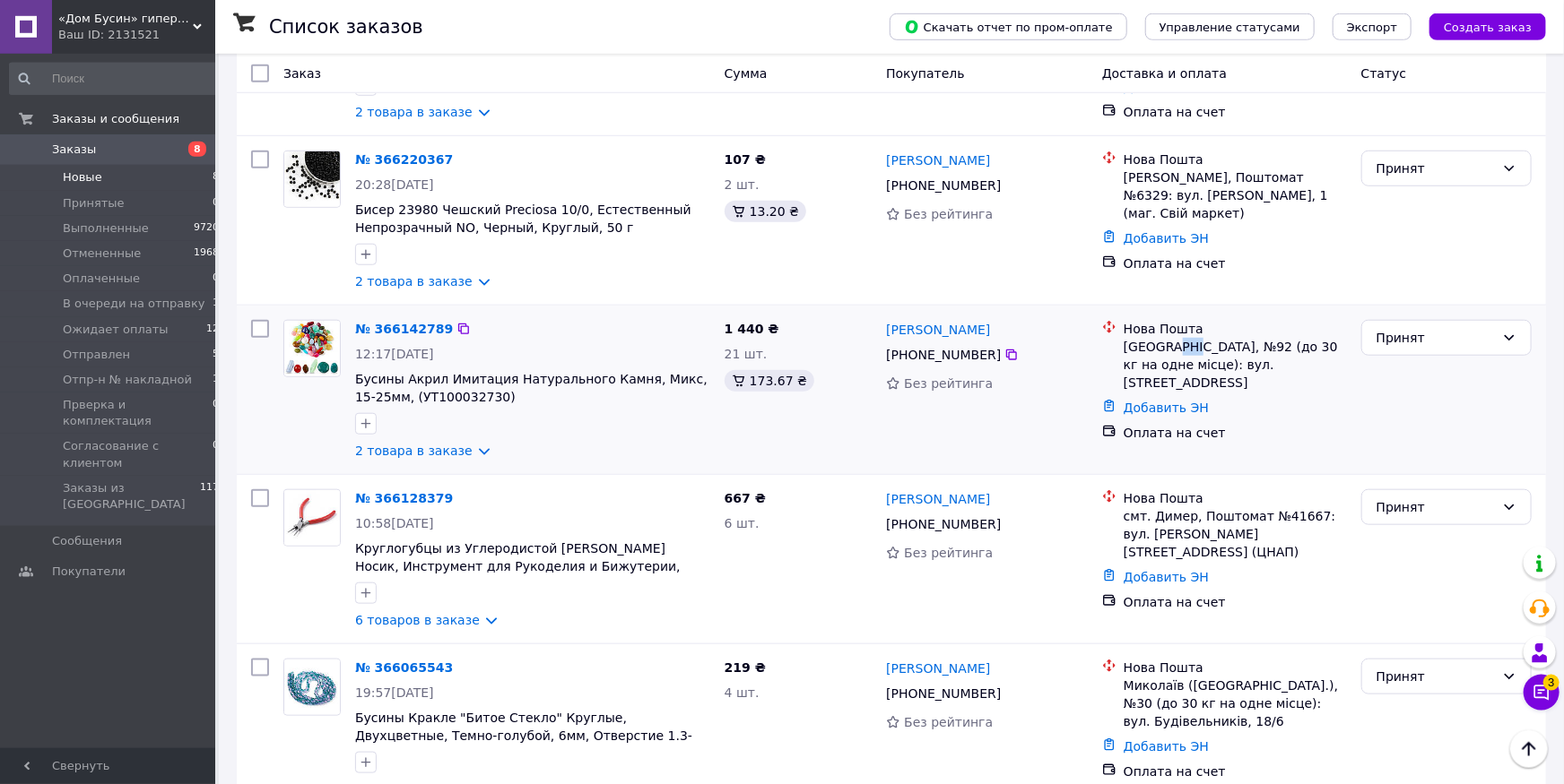
scroll to position [796, 0]
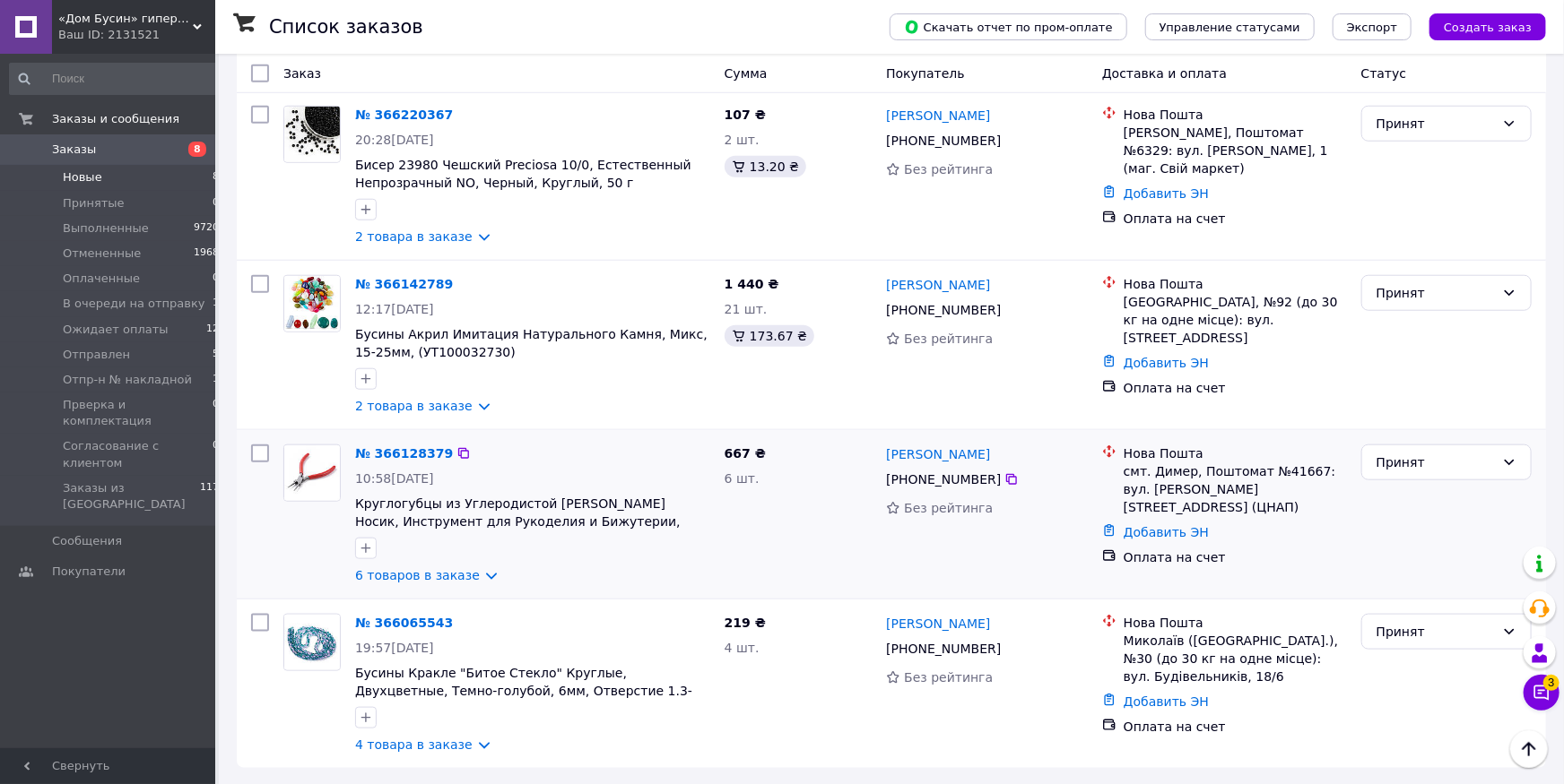
click at [1164, 471] on div "смт. Димер, Поштомат №41667: вул. [PERSON_NAME][STREET_ADDRESS] (ЦНАП)" at bounding box center [1235, 489] width 223 height 53
copy div "Димер"
click at [1284, 462] on div "смт. Димер, Поштомат №41667: вул. [PERSON_NAME][STREET_ADDRESS] (ЦНАП)" at bounding box center [1235, 489] width 223 height 53
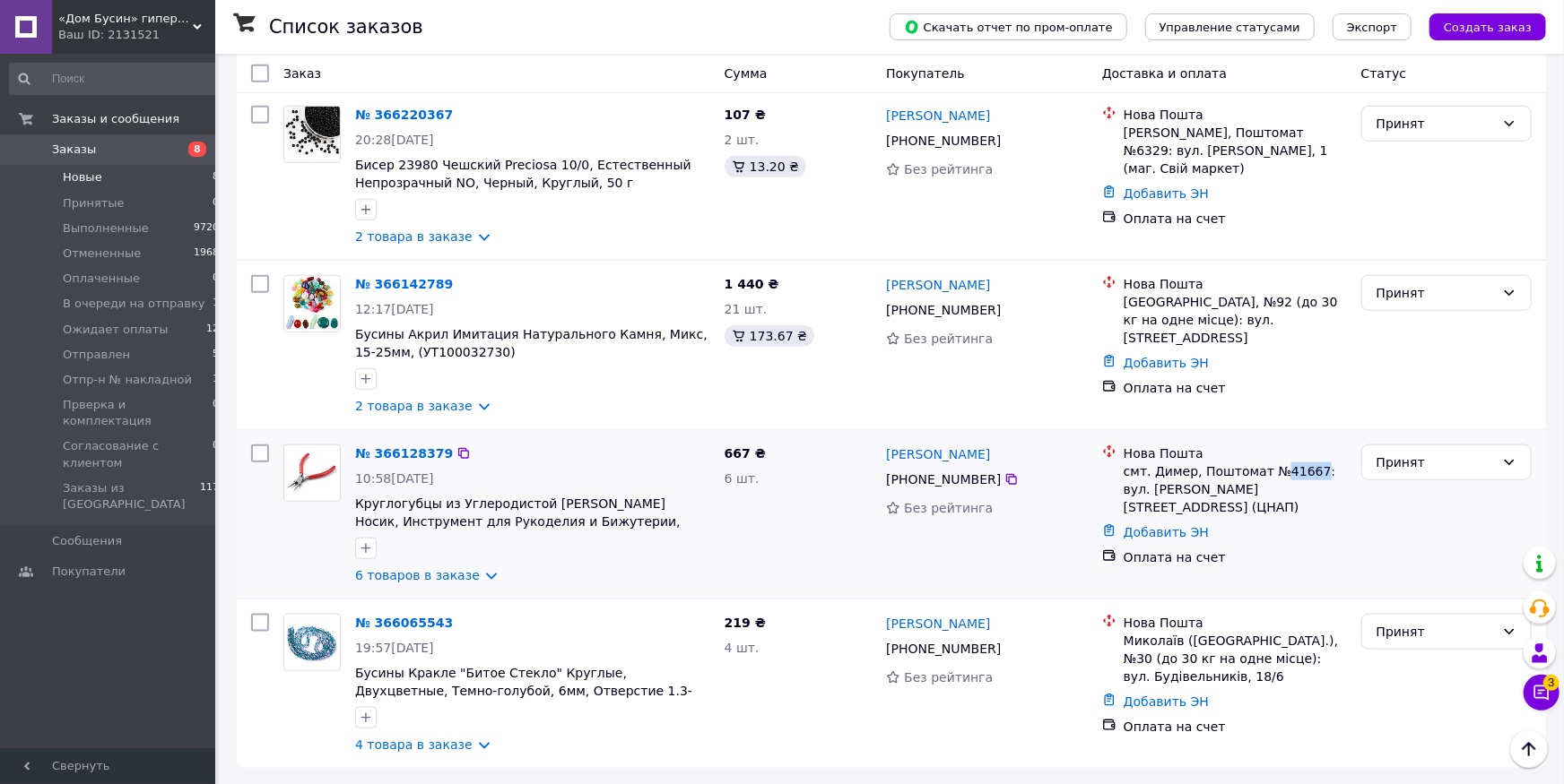
copy div "41667"
click at [1151, 646] on div "Миколаїв ([GEOGRAPHIC_DATA].), №30 (до 30 кг на одне місце): вул. Будівельників…" at bounding box center [1235, 659] width 223 height 53
click at [1170, 642] on div "Миколаїв ([GEOGRAPHIC_DATA].), №30 (до 30 кг на одне місце): вул. Будівельників…" at bounding box center [1235, 659] width 223 height 53
drag, startPoint x: 1179, startPoint y: 641, endPoint x: 1123, endPoint y: 641, distance: 56.0
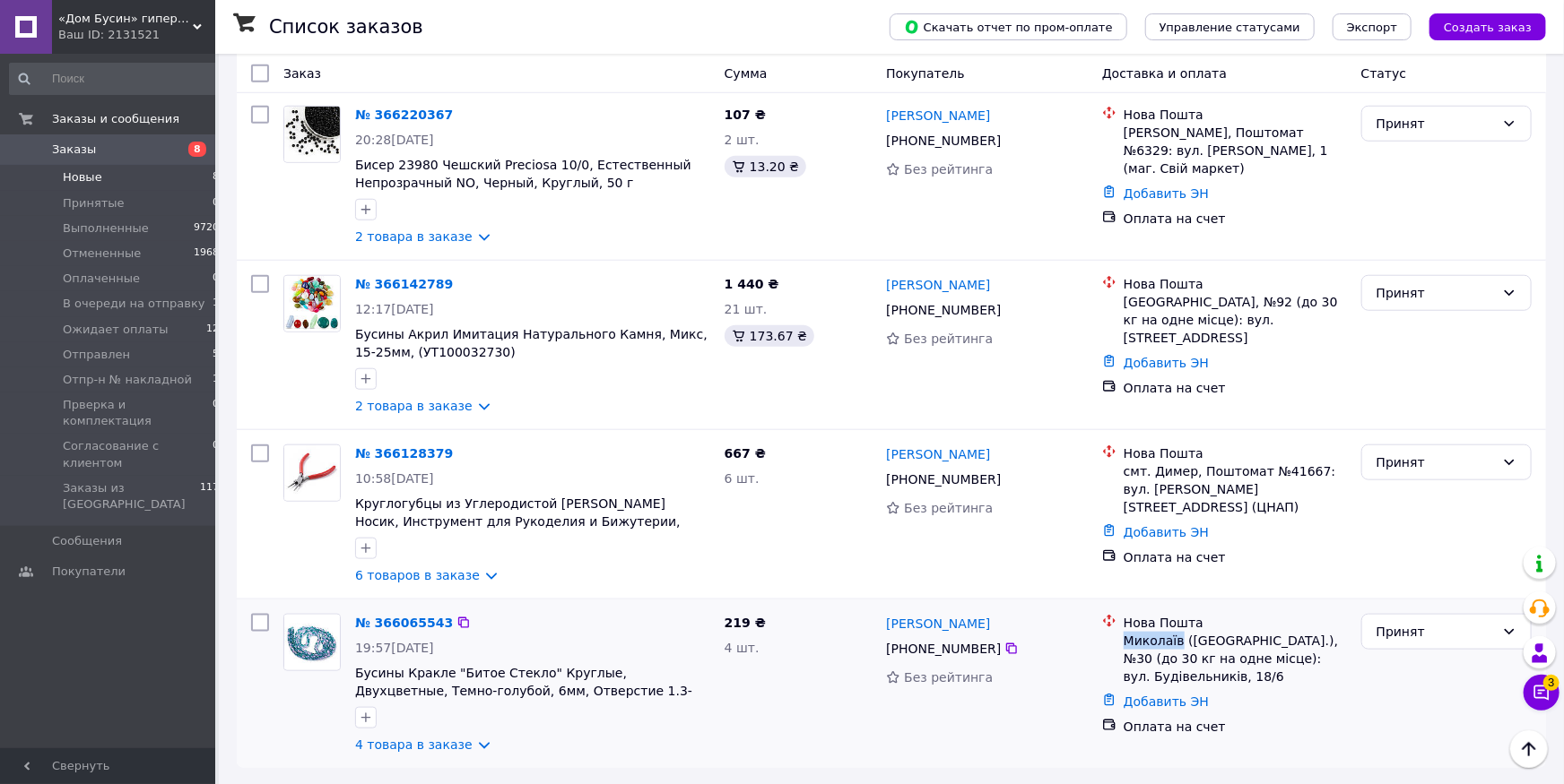
click at [1123, 641] on div "Нова Пошта Миколаїв ([GEOGRAPHIC_DATA].), №30 (до 30 кг на одне місце): вул. Бу…" at bounding box center [1235, 649] width 230 height 72
copy div "[GEOGRAPHIC_DATA]"
click at [1322, 638] on div "Миколаїв ([GEOGRAPHIC_DATA].), №30 (до 30 кг на одне місце): вул. Будівельників…" at bounding box center [1235, 659] width 223 height 53
copy div "30"
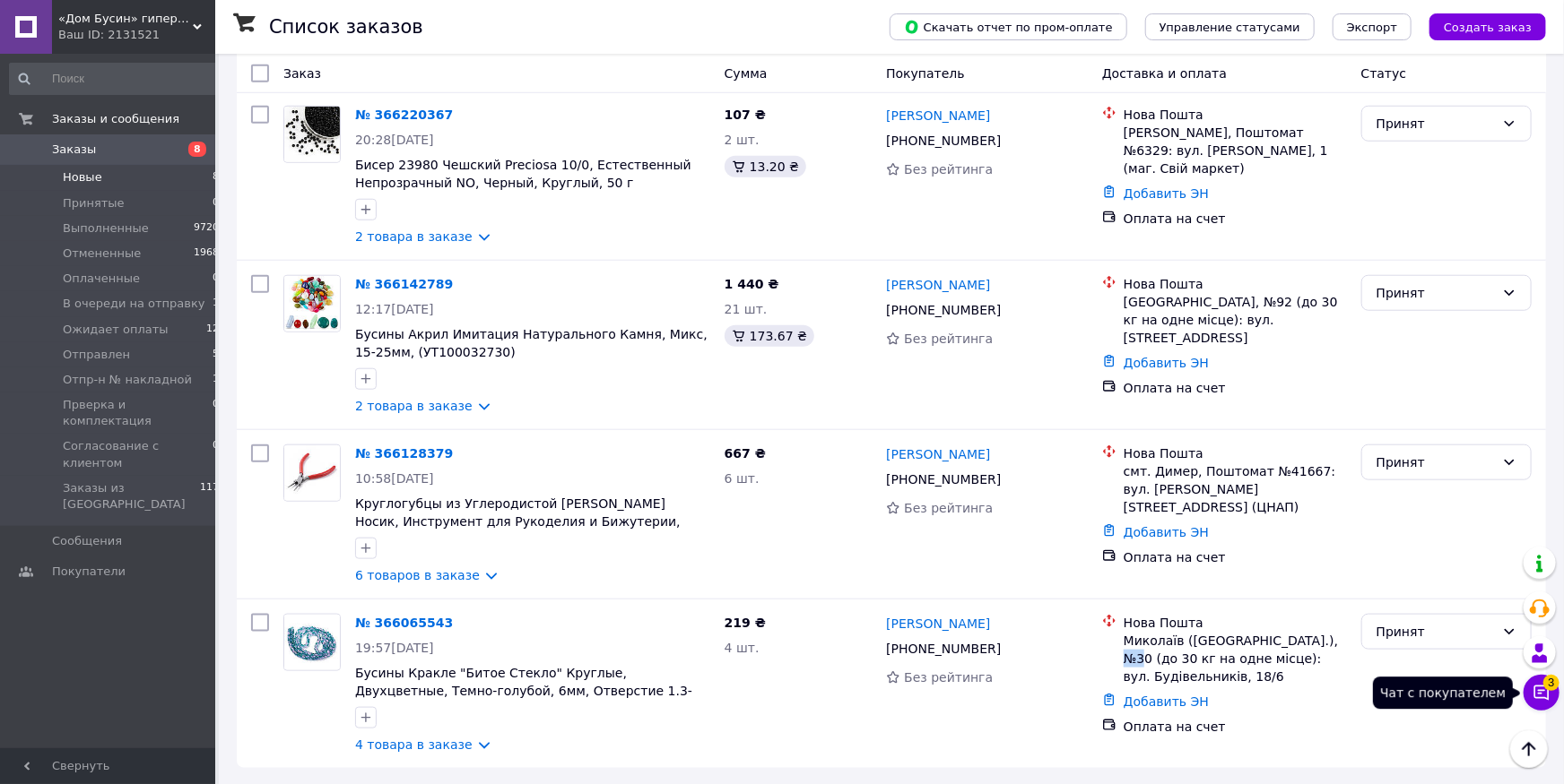
click at [1536, 691] on icon at bounding box center [1541, 692] width 18 height 18
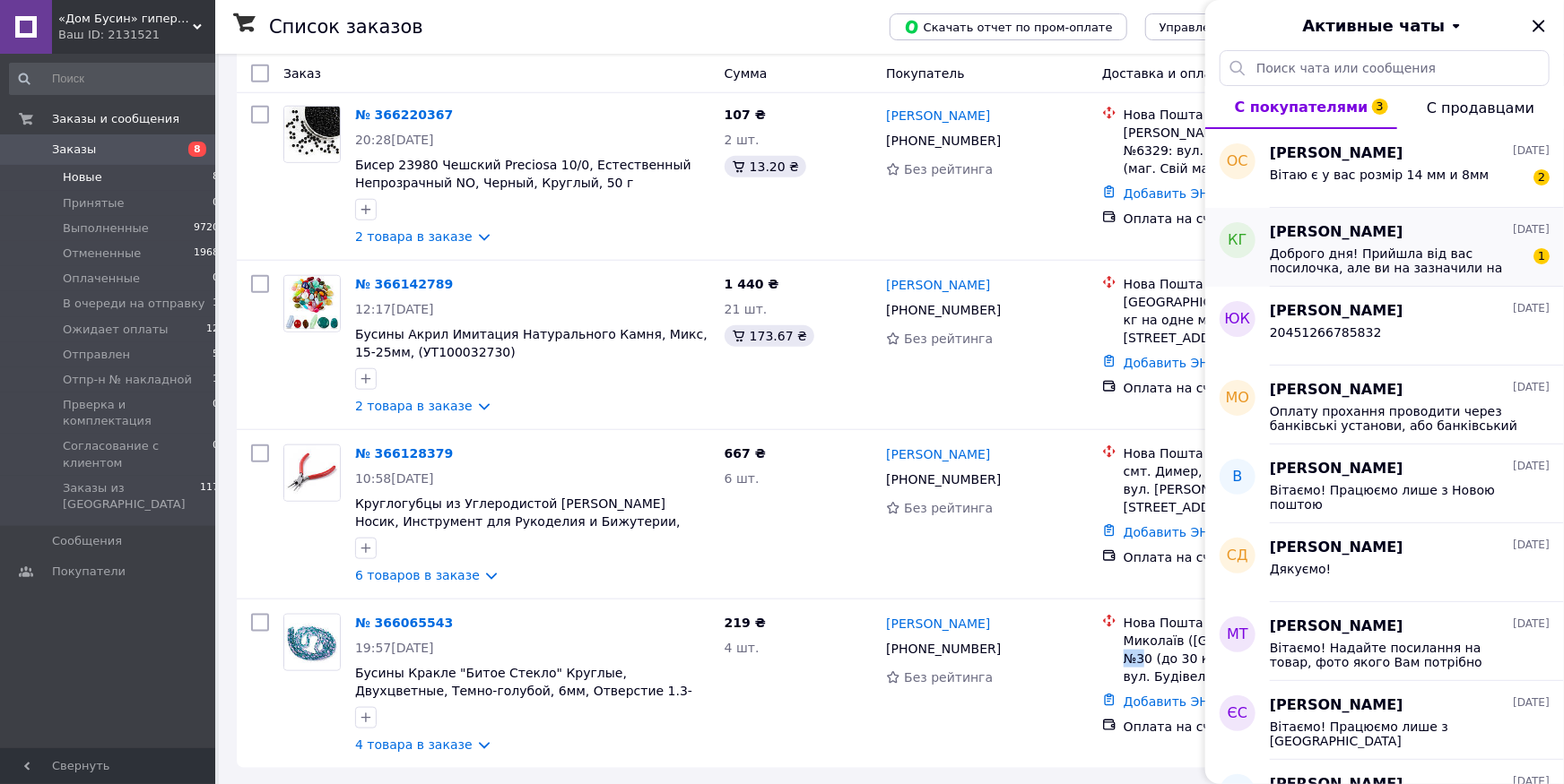
click at [1317, 265] on span "Доброго дня! Прийшла від вас посилочка, але ви на зазначили на промі, що вже ві…" at bounding box center [1397, 261] width 254 height 29
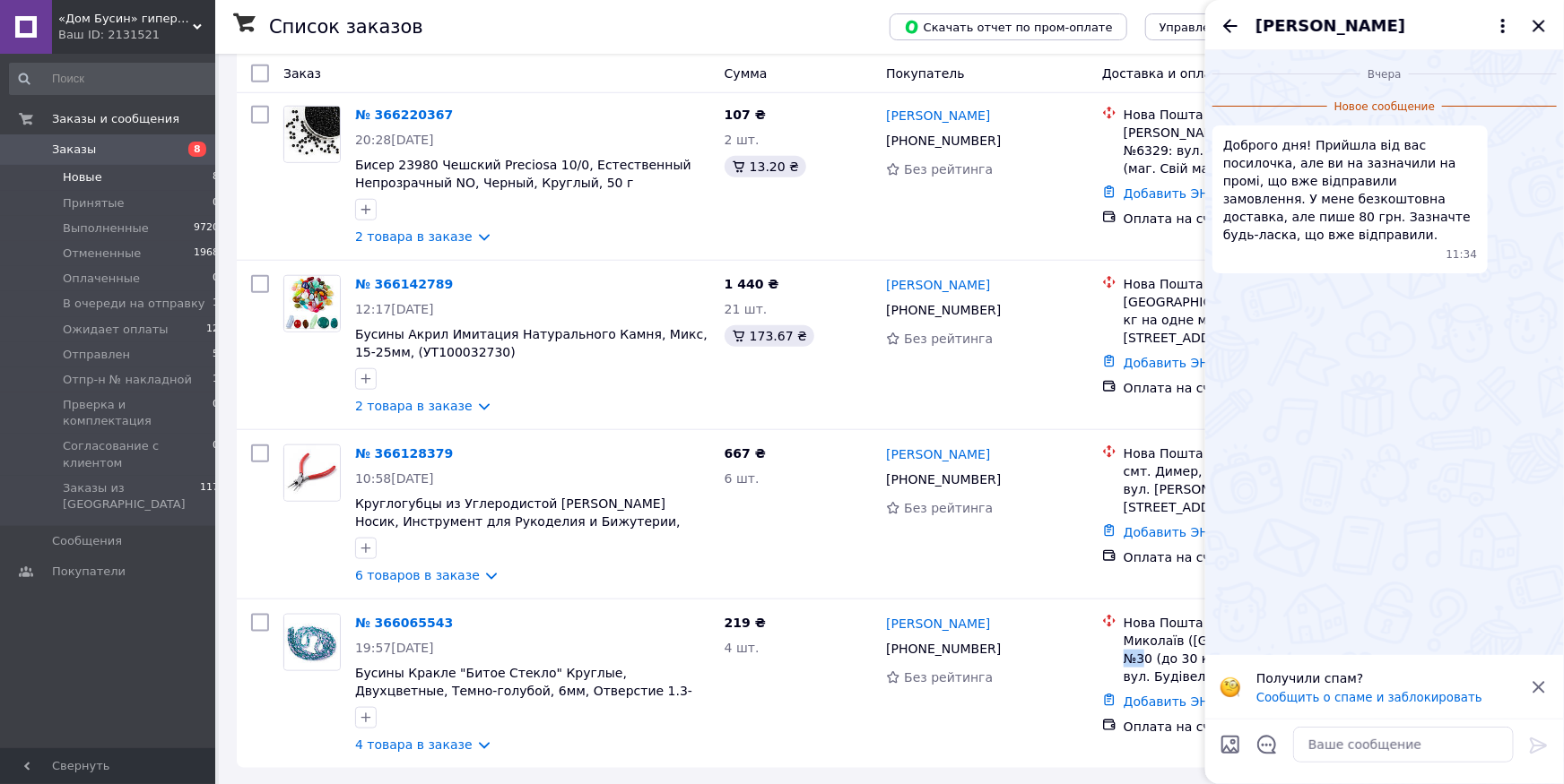
drag, startPoint x: 1441, startPoint y: 28, endPoint x: 1235, endPoint y: 41, distance: 206.4
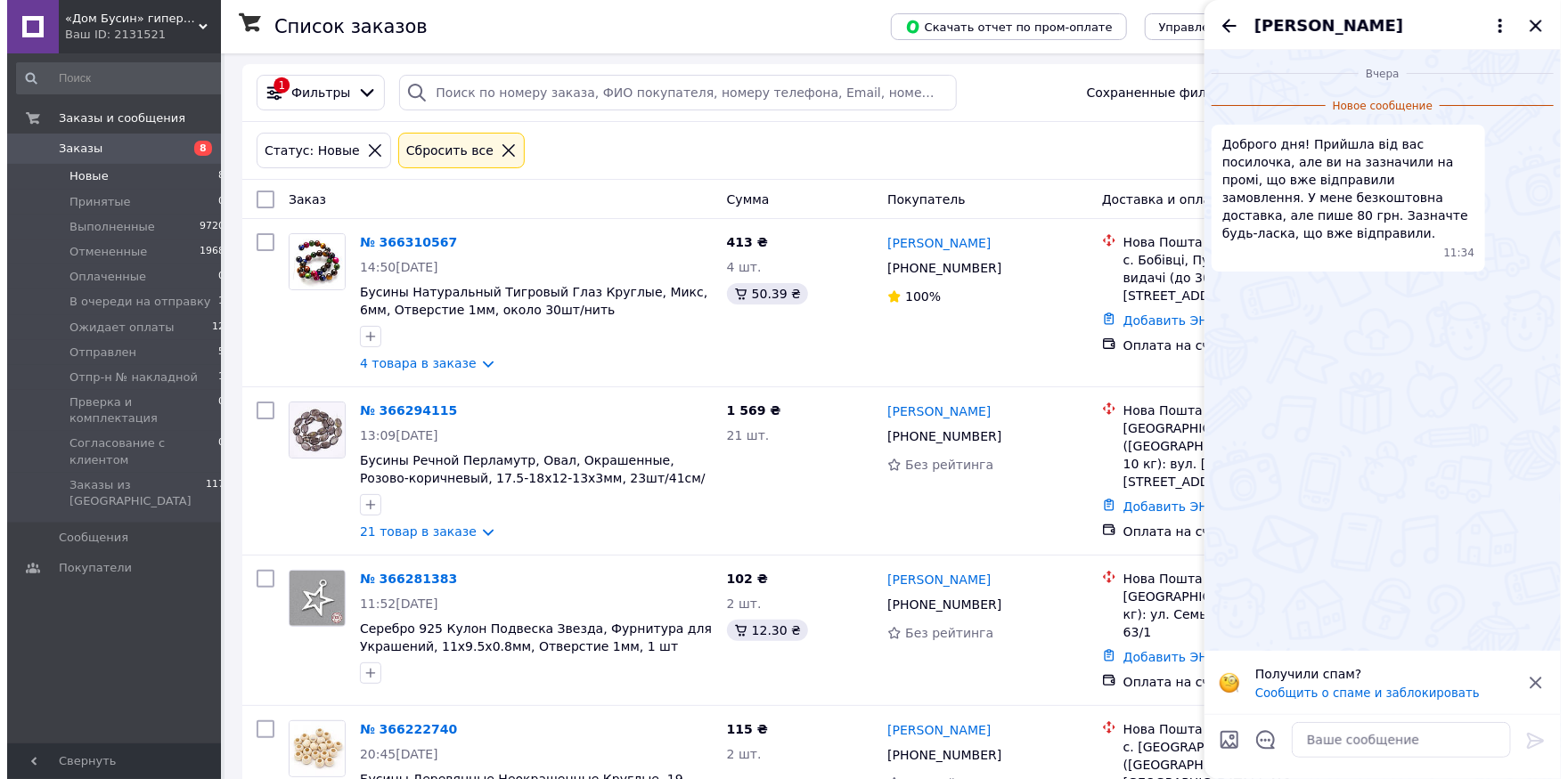
scroll to position [0, 0]
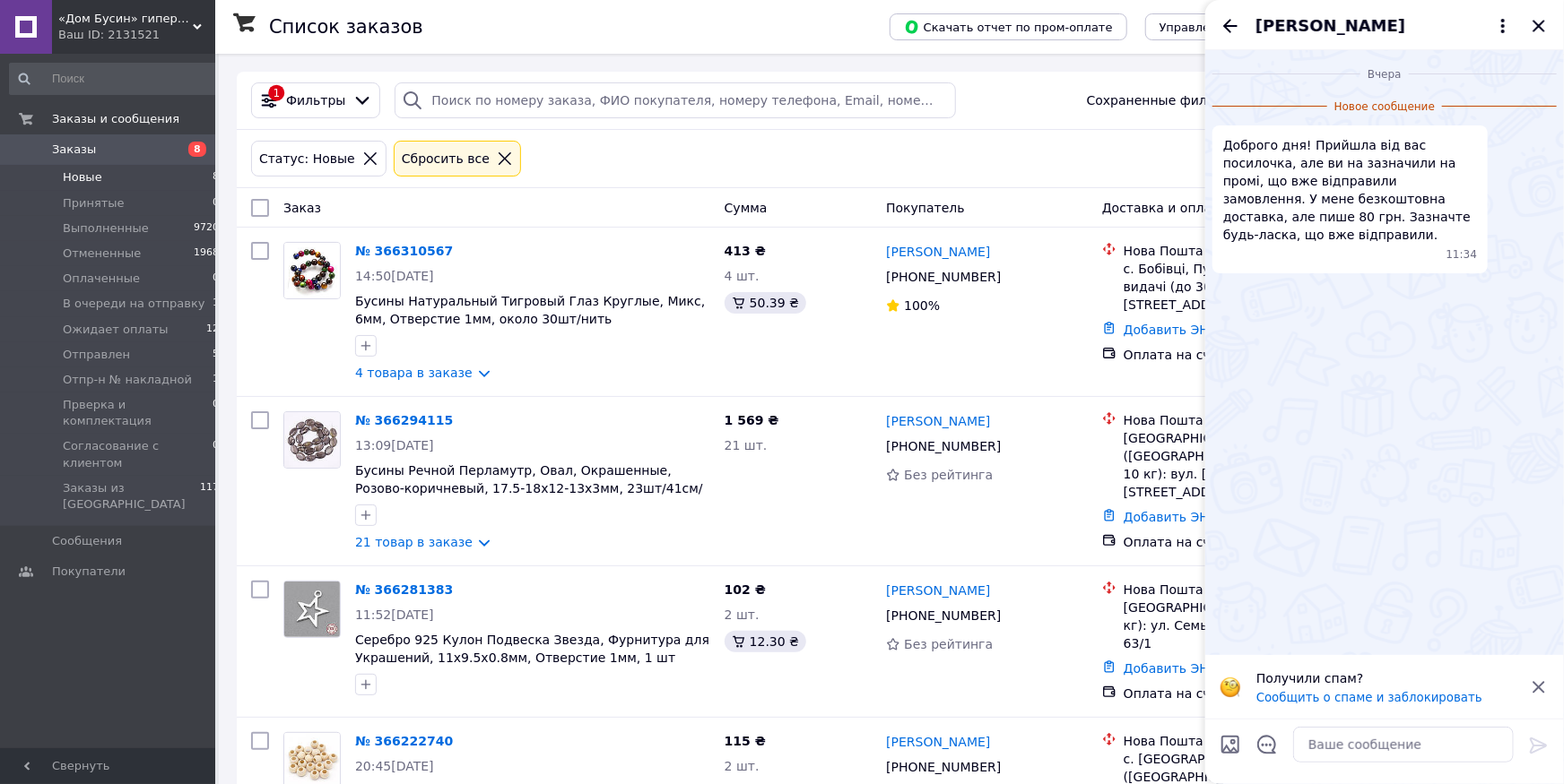
click at [497, 158] on icon at bounding box center [505, 158] width 17 height 17
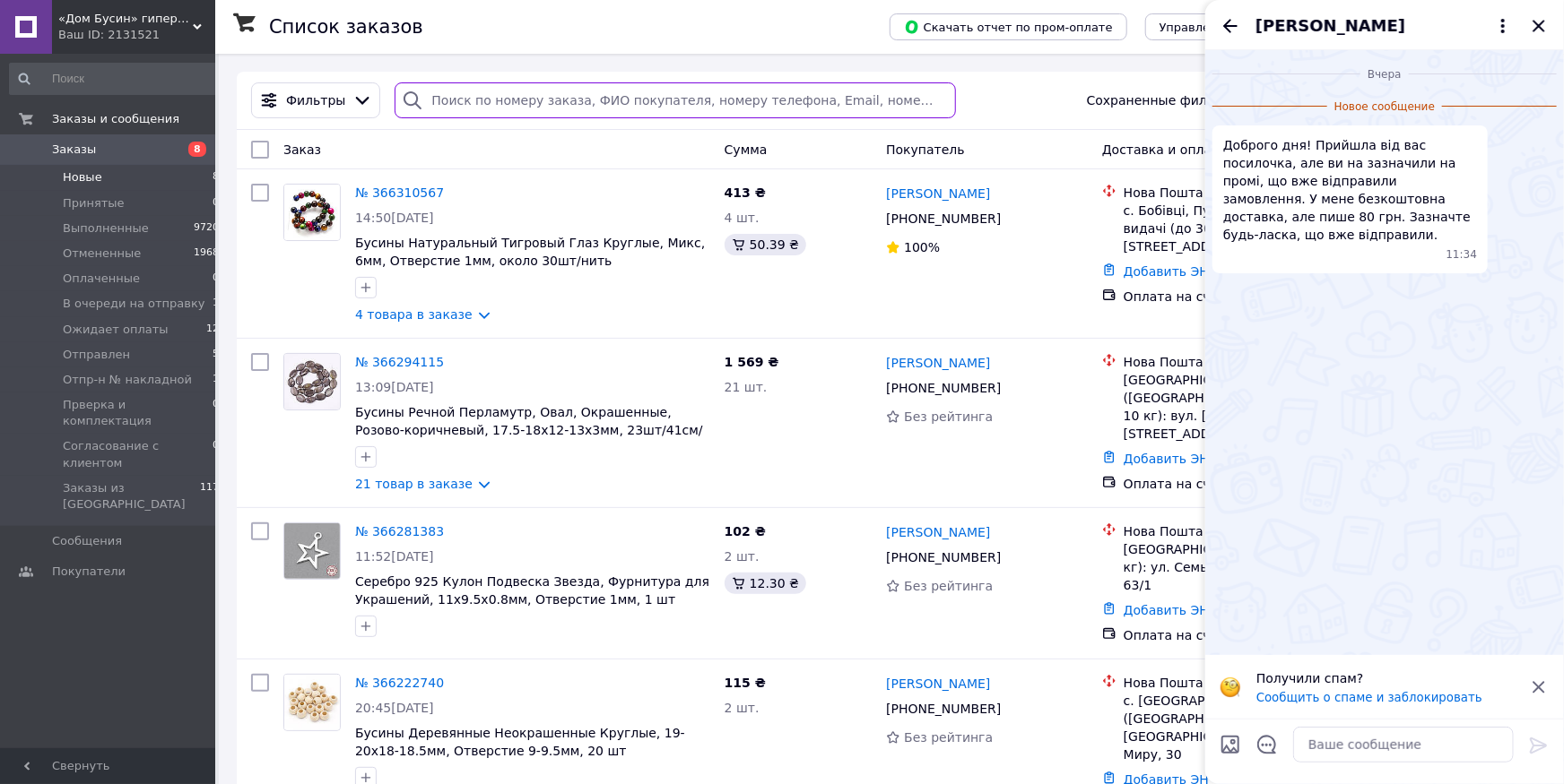
click at [467, 104] on input "search" at bounding box center [675, 100] width 561 height 36
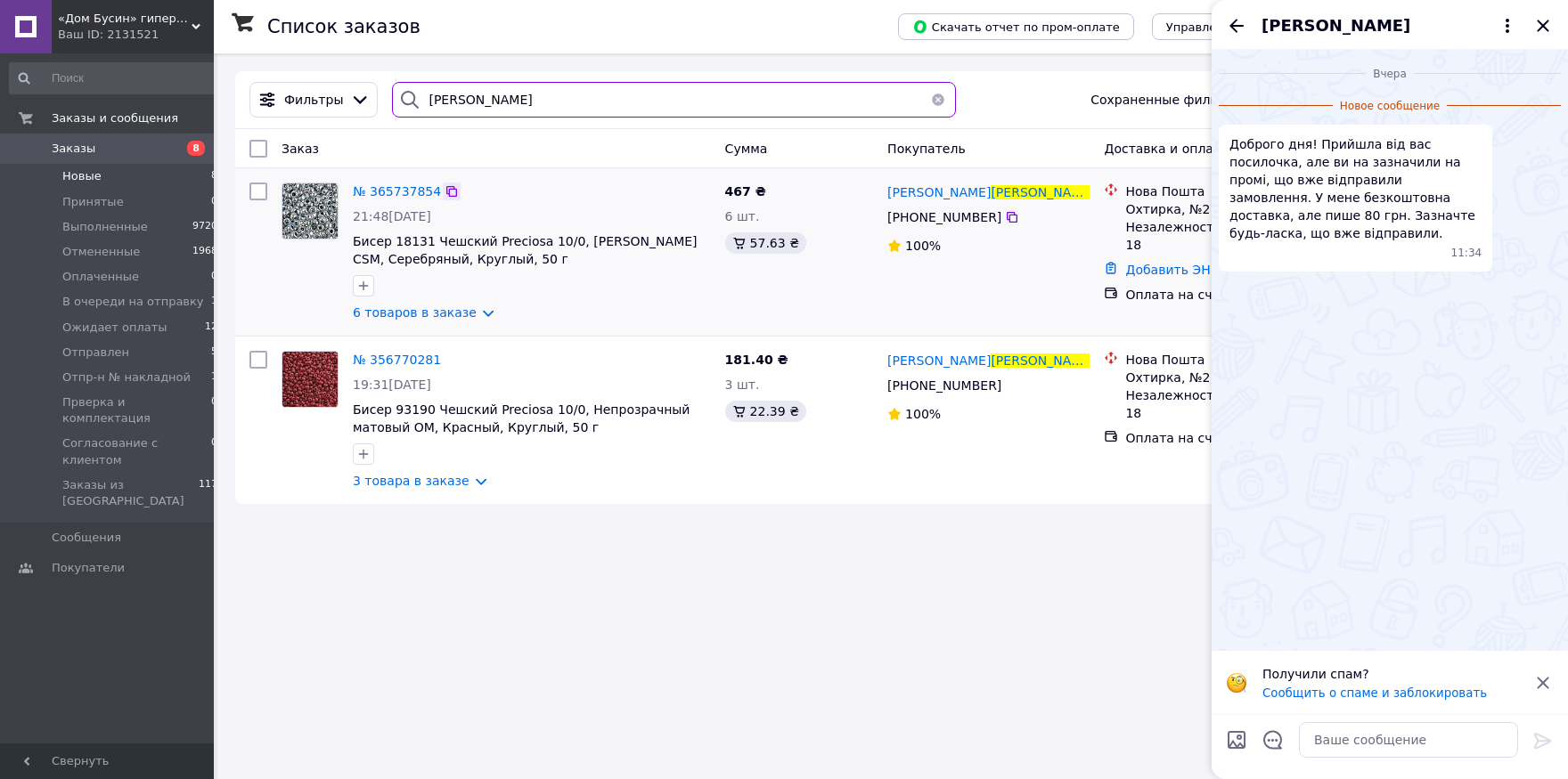
type input "[PERSON_NAME]"
click at [444, 191] on icon at bounding box center [452, 191] width 15 height 15
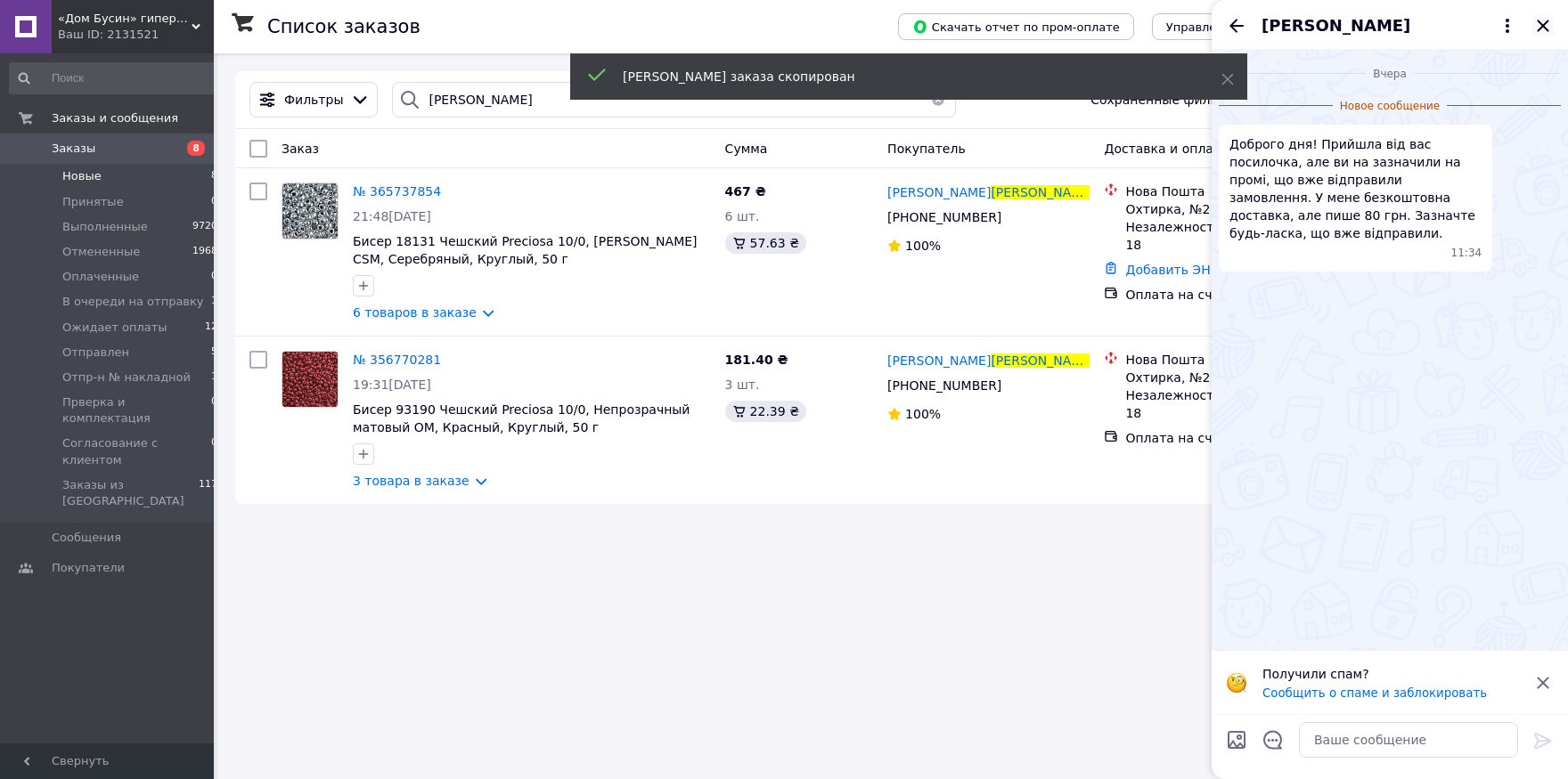
click at [1547, 28] on icon "Закрыть" at bounding box center [1542, 26] width 21 height 21
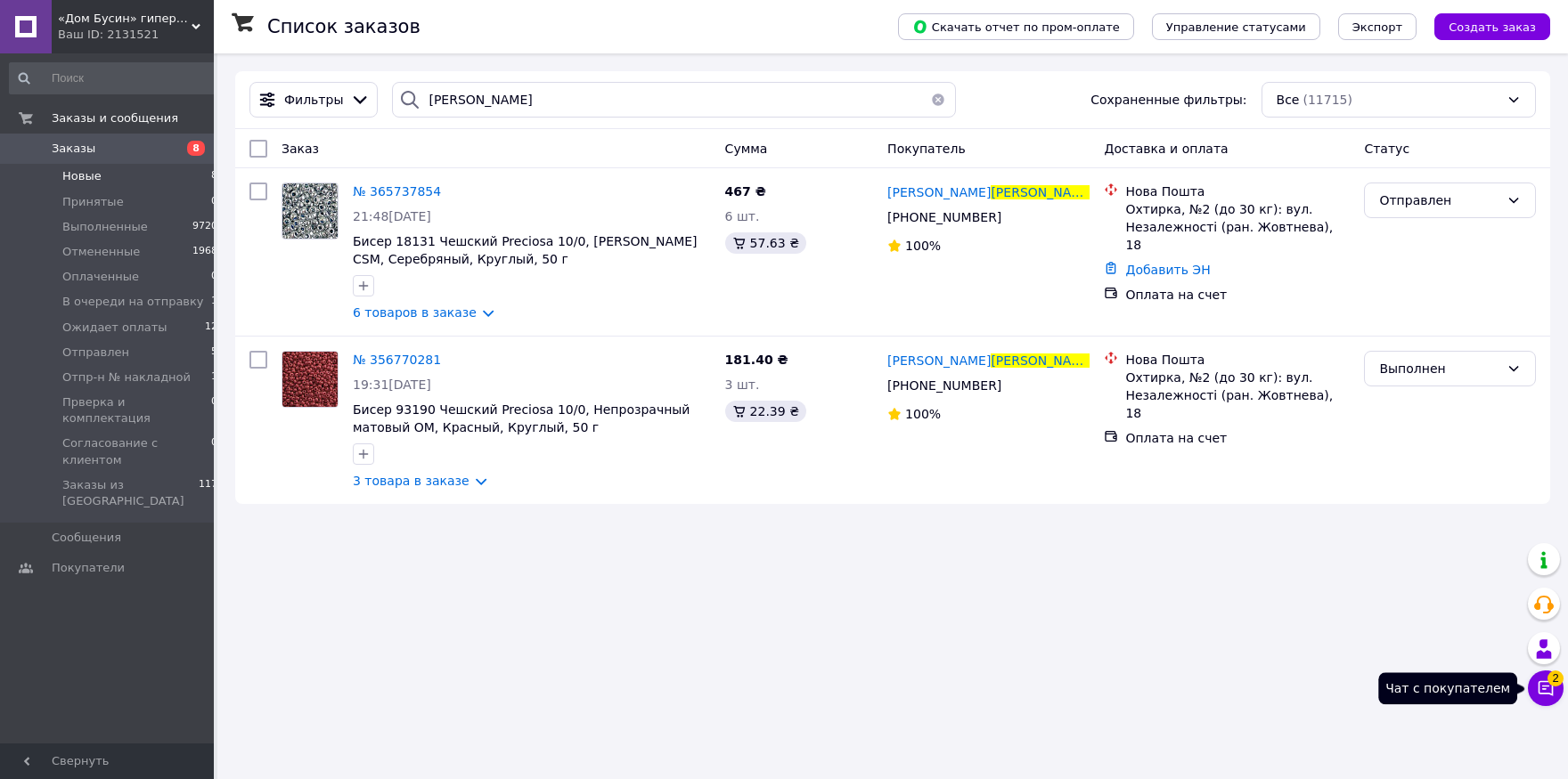
click at [1544, 691] on icon at bounding box center [1545, 687] width 17 height 17
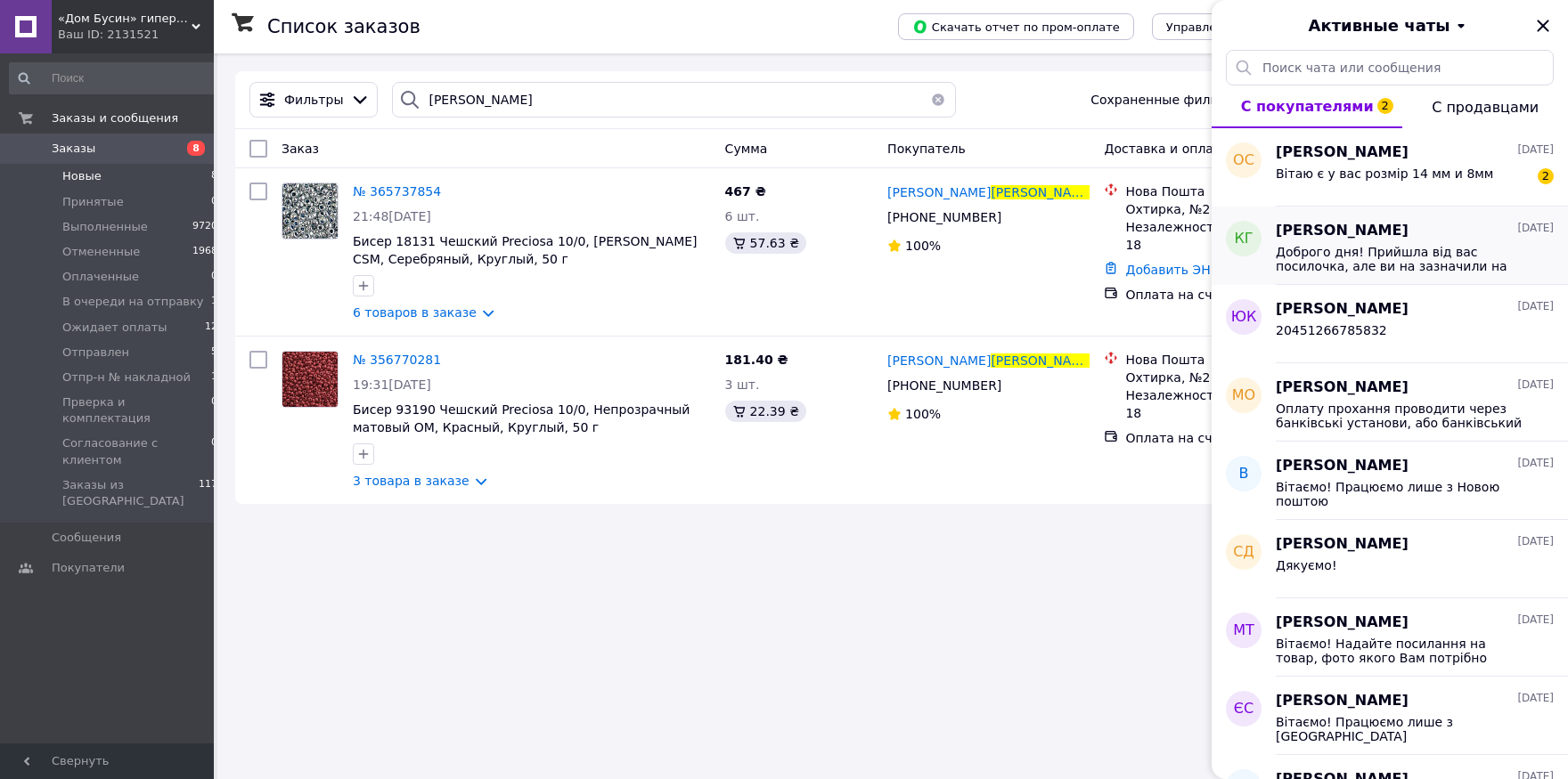
click at [1406, 247] on span "Доброго дня! Прийшла від вас посилочка, але ви на зазначили на промі, що вже ві…" at bounding box center [1402, 259] width 253 height 28
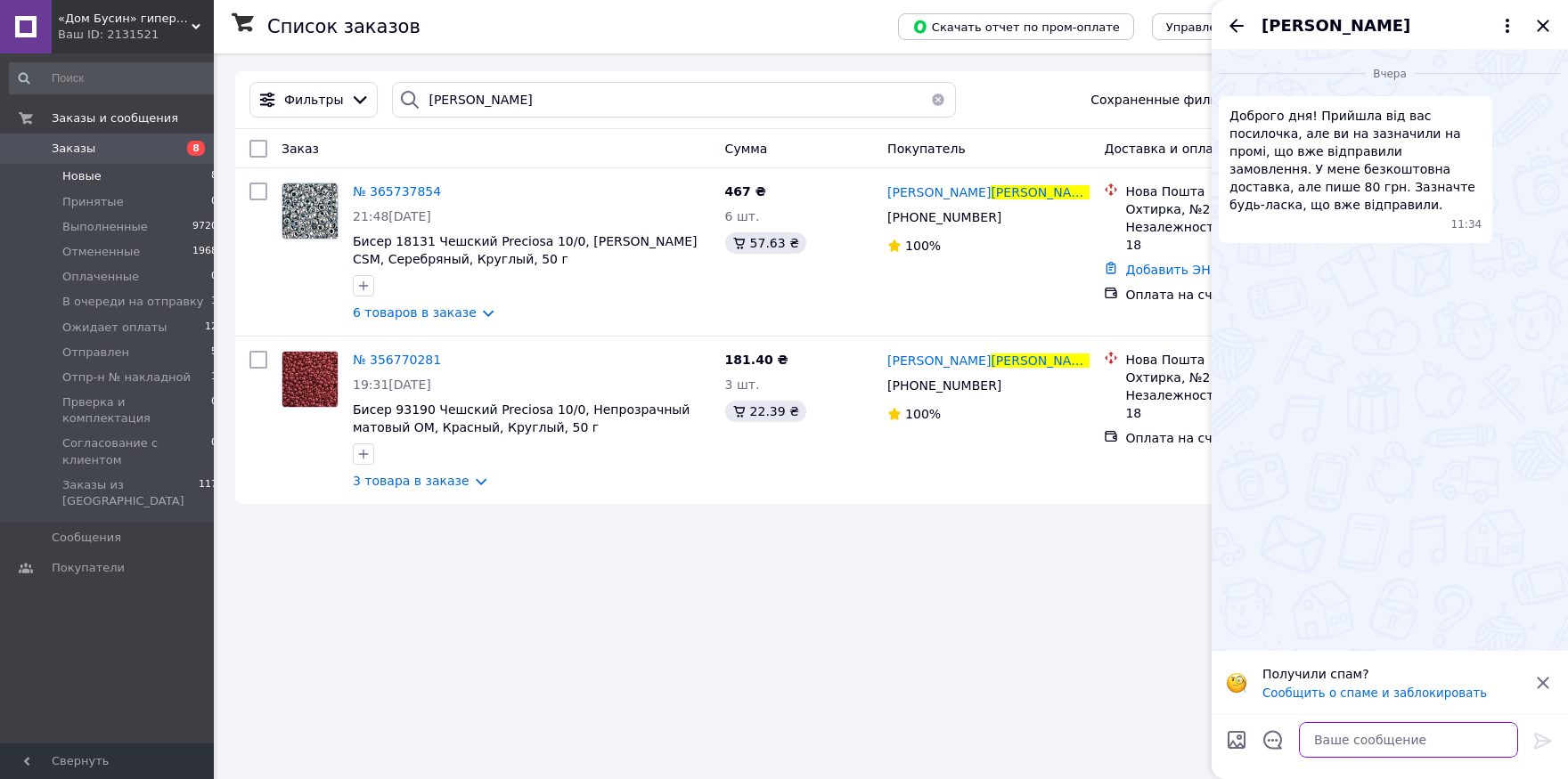
click at [1322, 733] on textarea at bounding box center [1408, 740] width 219 height 36
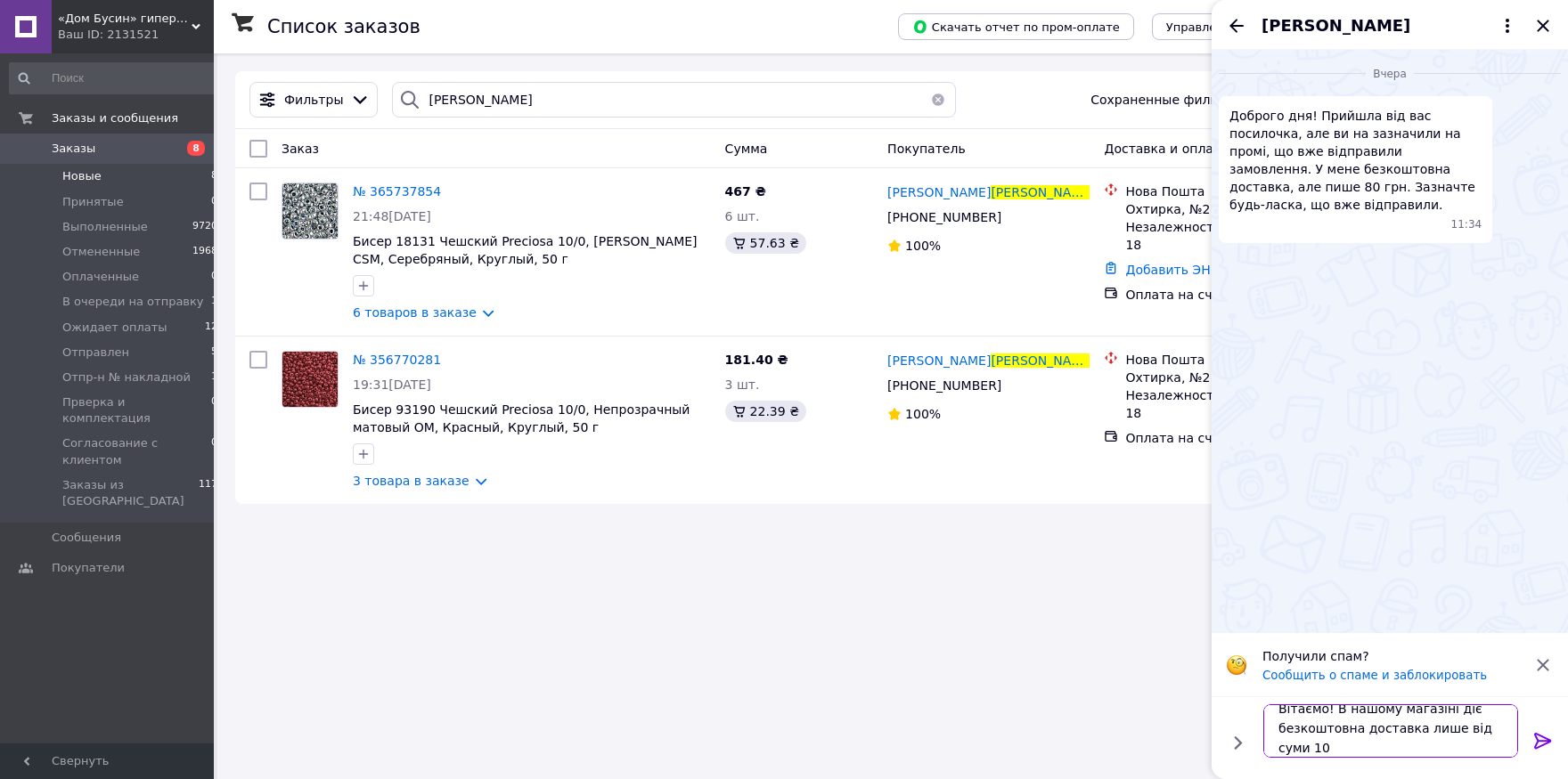
scroll to position [2, 0]
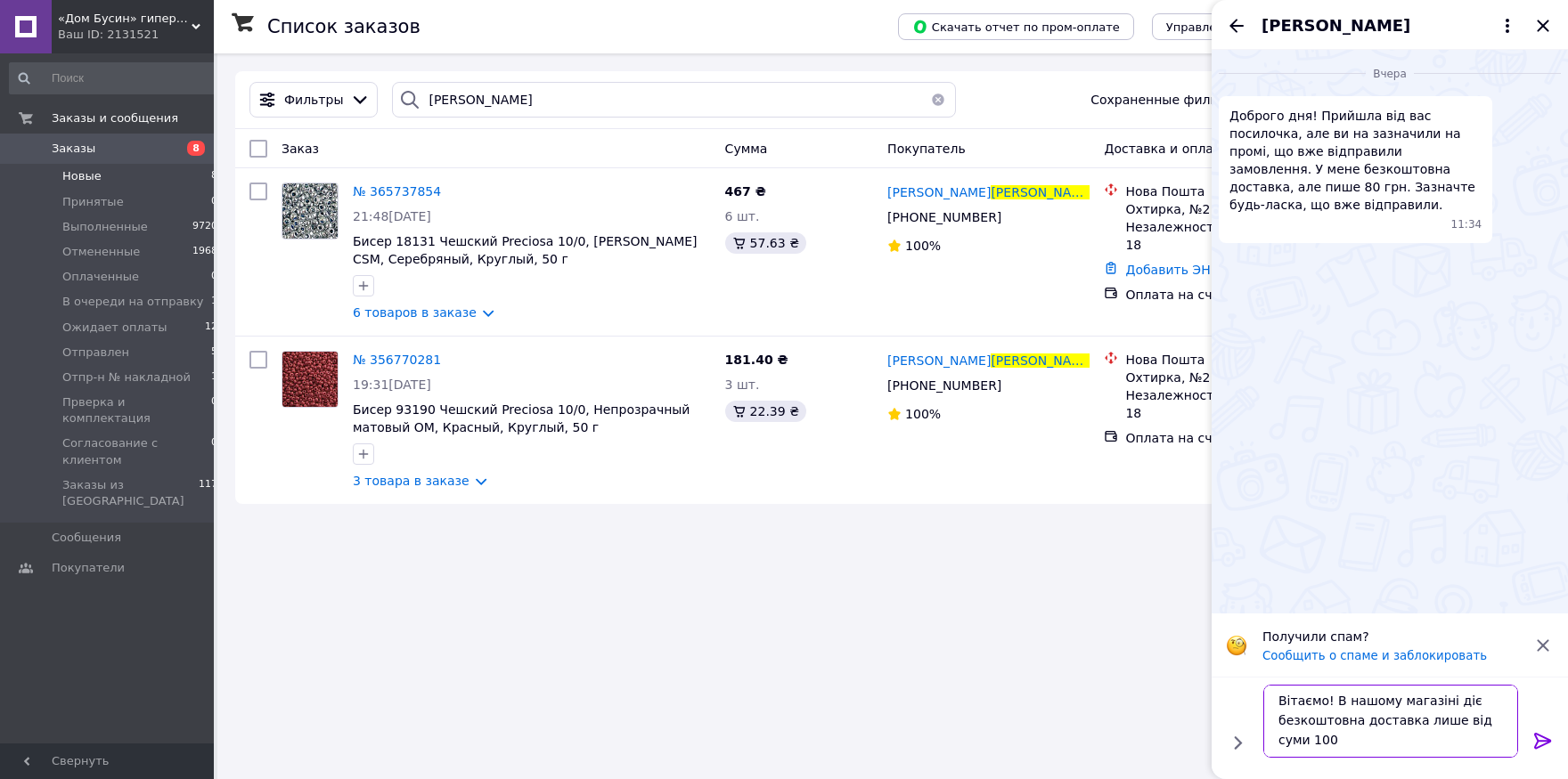
click at [1309, 741] on textarea "Вітаємо! В нашому магазіні діє безкоштовна доставка лише від суми 100" at bounding box center [1390, 721] width 255 height 73
click at [1416, 733] on textarea "Вітаємо! В нашому магазіні діє безкоштовна доставка лише від суми замовлення 100" at bounding box center [1390, 721] width 255 height 73
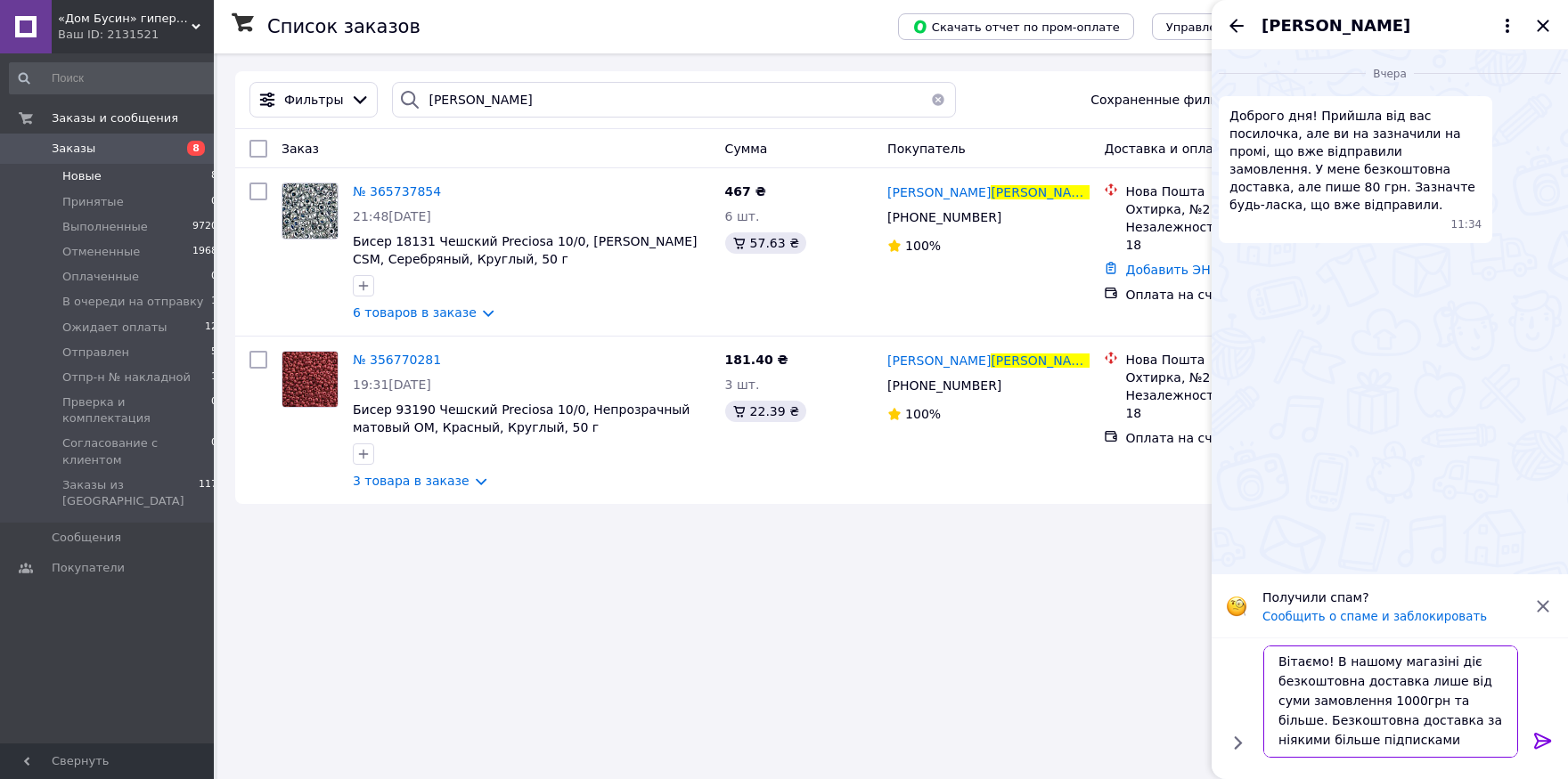
drag, startPoint x: 1395, startPoint y: 757, endPoint x: 1273, endPoint y: 729, distance: 125.2
click at [1273, 729] on textarea "Вітаємо! В нашому магазіні діє безкоштовна доставка лише від суми замовлення 10…" at bounding box center [1390, 701] width 255 height 113
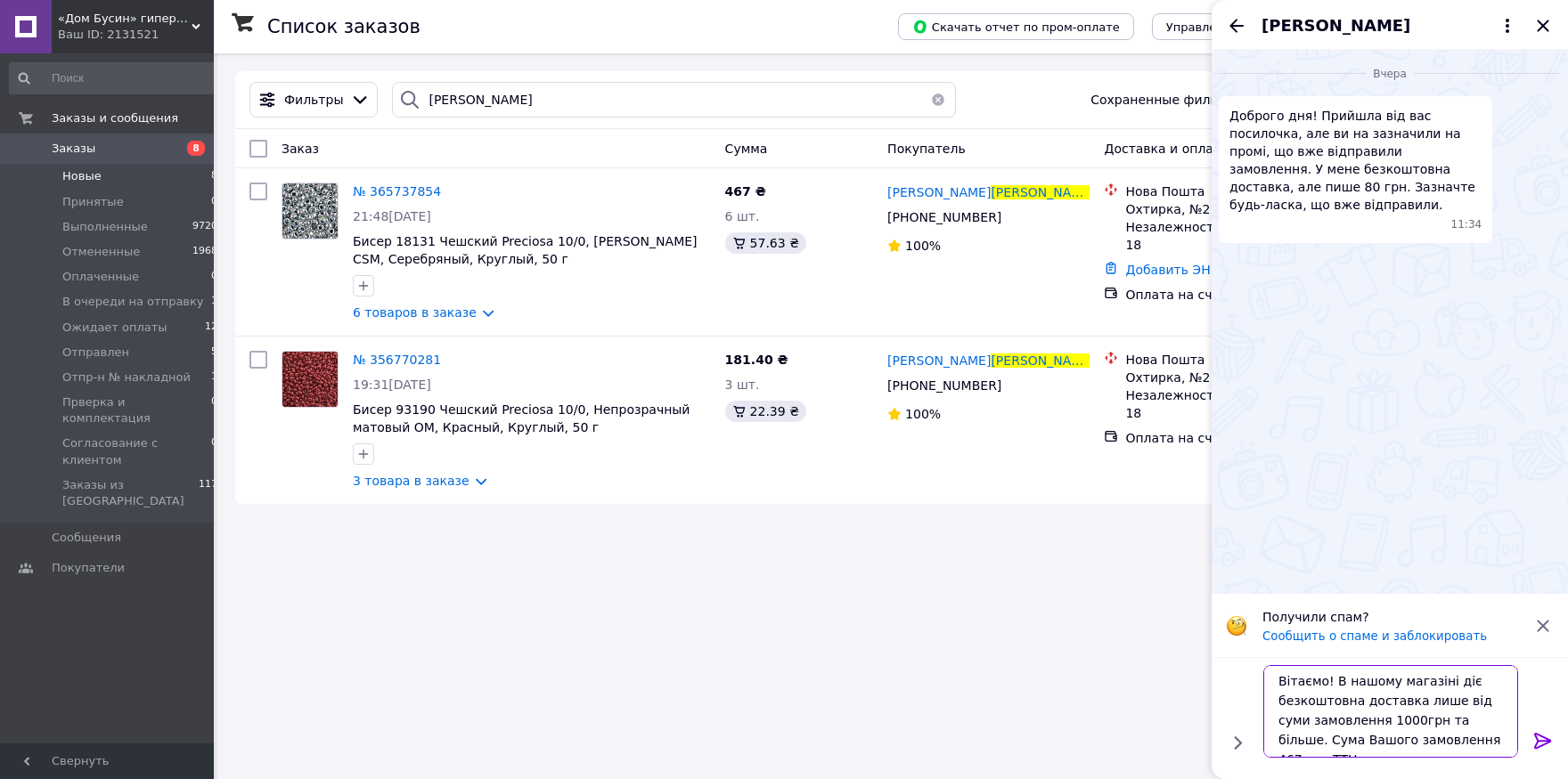
scroll to position [14, 0]
paste textarea "20451267668718"
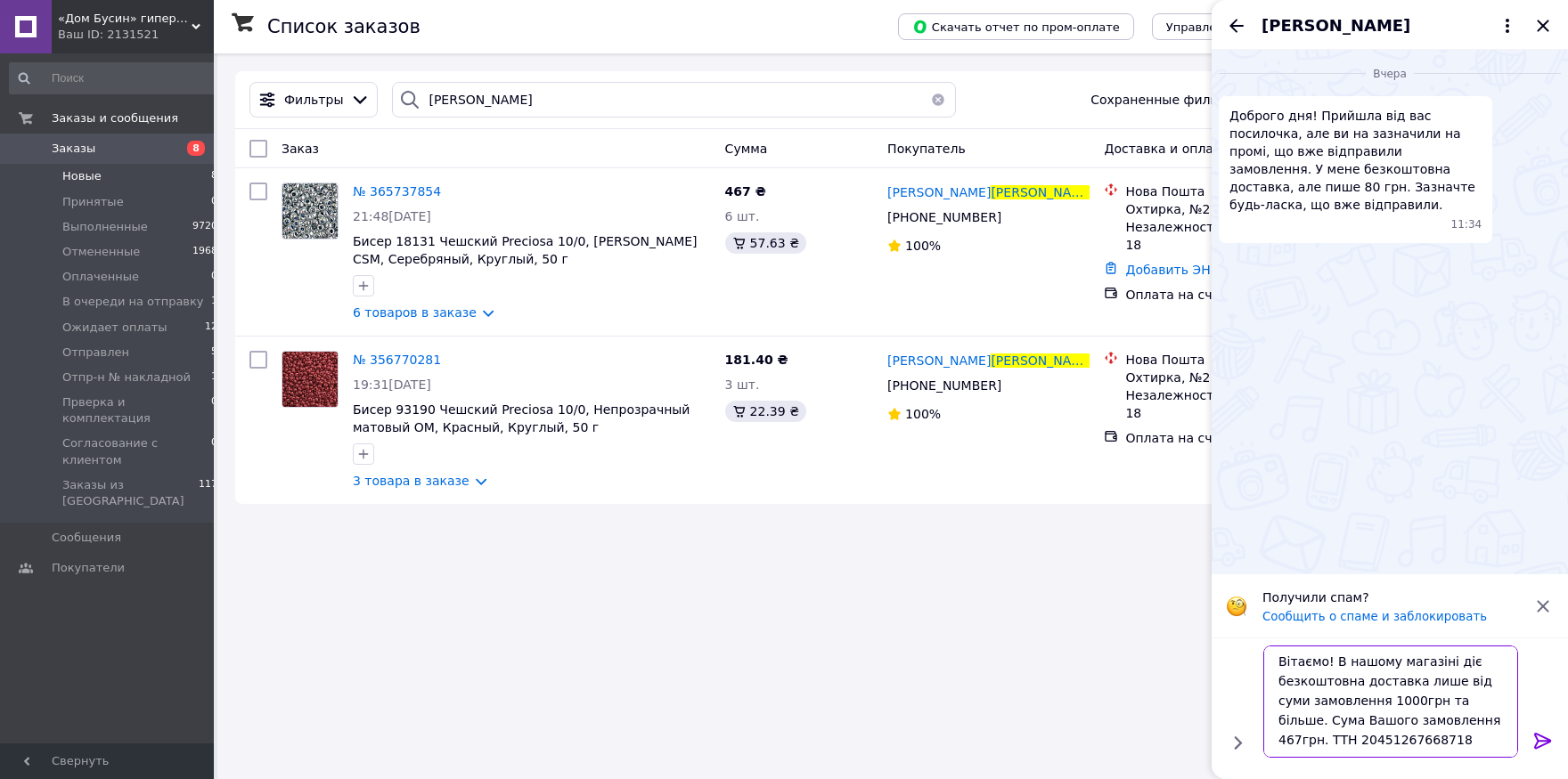
click at [1311, 720] on textarea "Вітаємо! В нашому магазіні діє безкоштовна доставка лише від суми замовлення 10…" at bounding box center [1390, 701] width 255 height 113
type textarea "Вітаємо! В нашому магазіні діє безкоштовна доставка лише від суми замовлення 10…"
click at [1534, 738] on icon at bounding box center [1542, 741] width 21 height 21
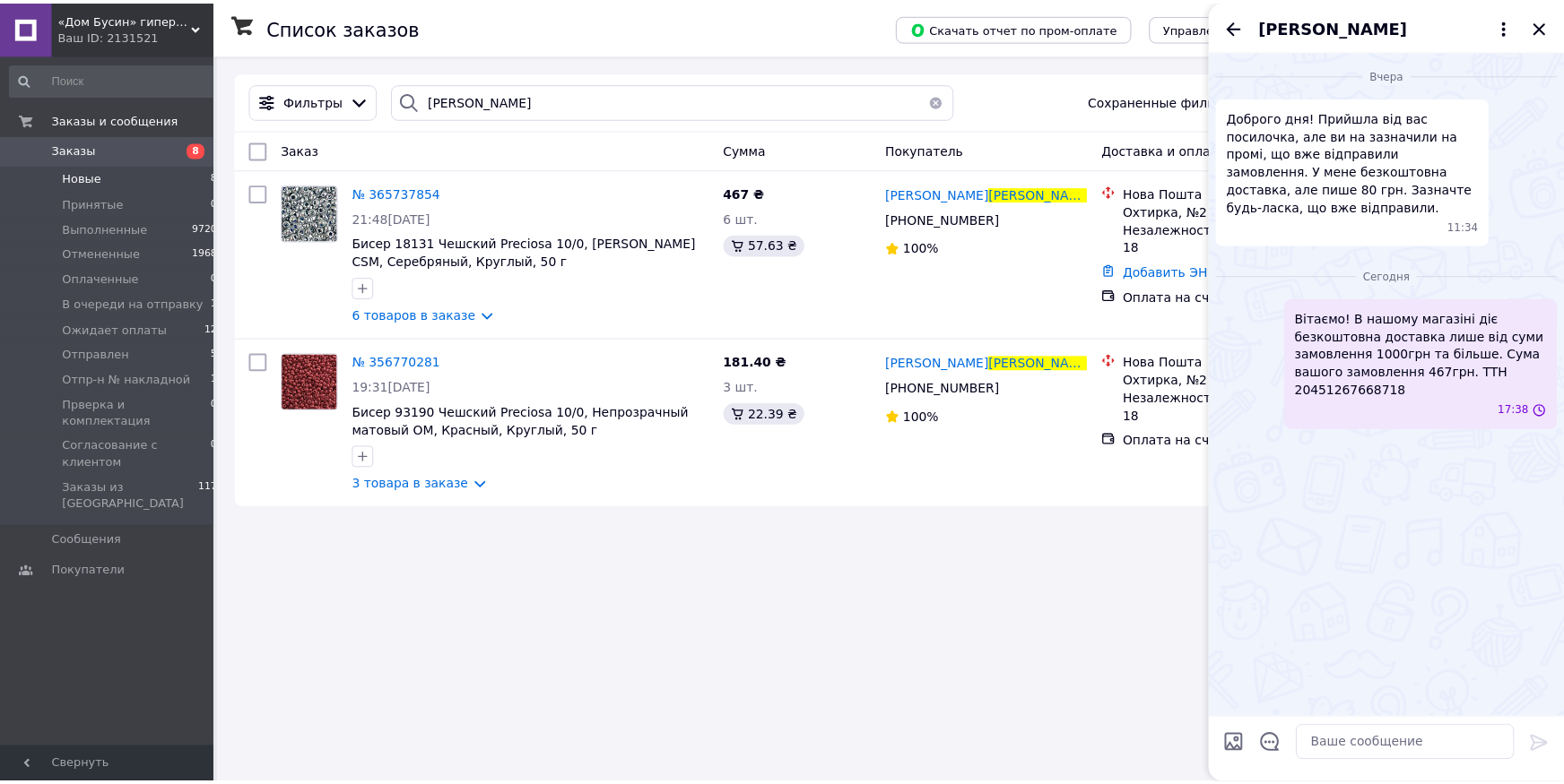
scroll to position [0, 0]
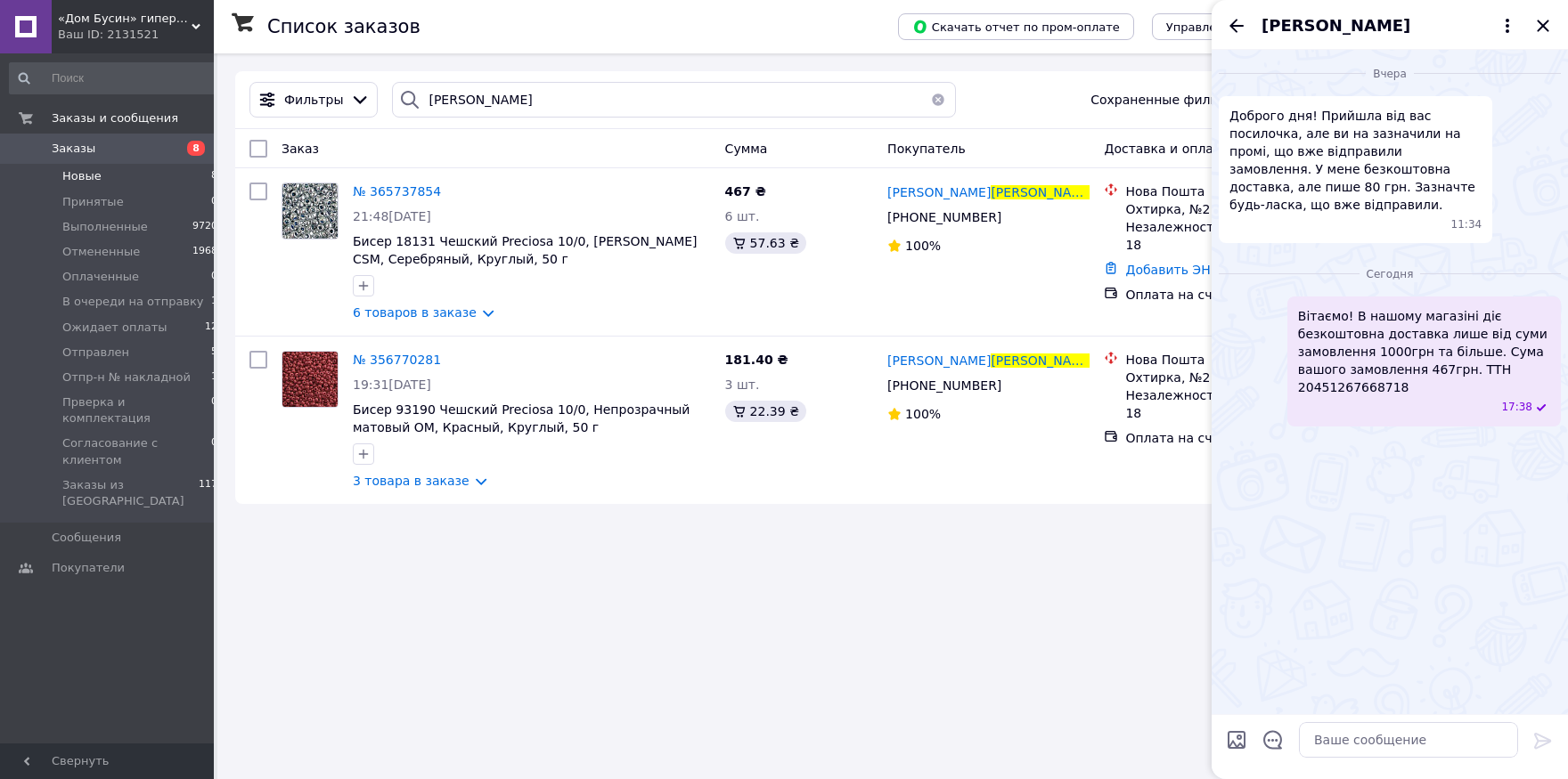
click at [1532, 23] on div "[PERSON_NAME]" at bounding box center [1389, 25] width 356 height 49
click at [1541, 25] on icon "Закрыть" at bounding box center [1542, 26] width 21 height 21
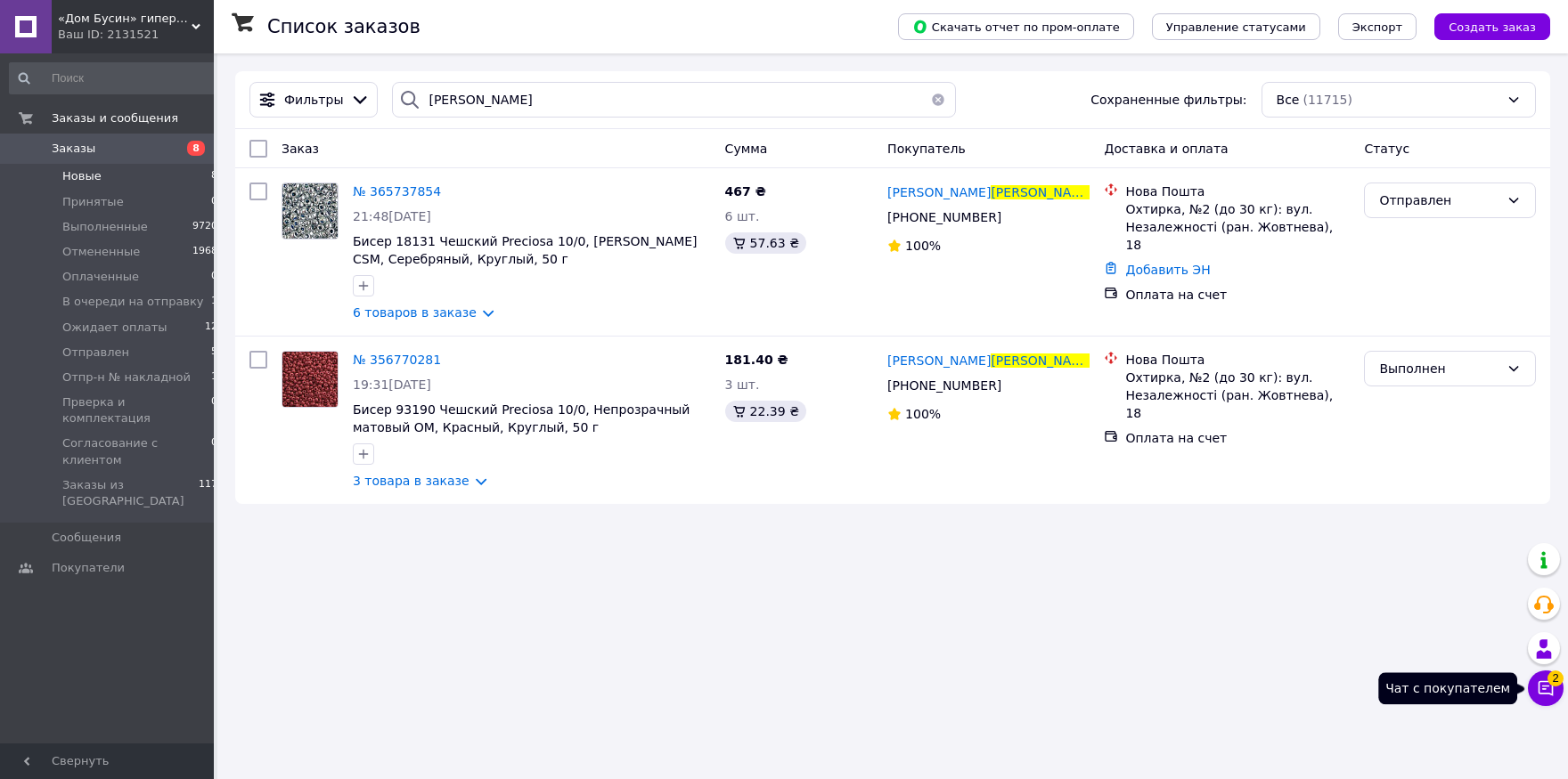
click at [1544, 691] on icon at bounding box center [1545, 687] width 17 height 17
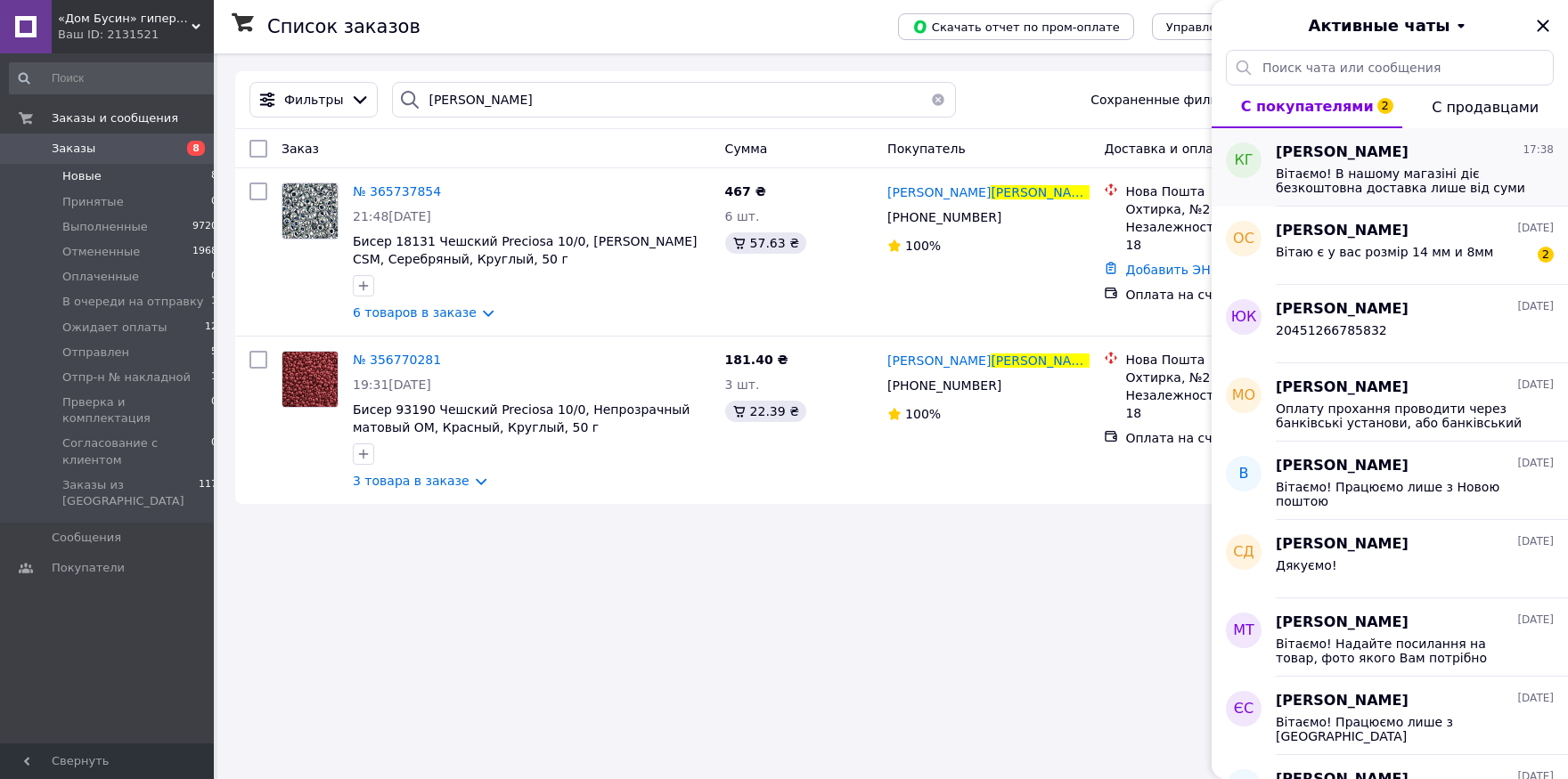
click at [1312, 179] on span "Вітаємо! В нашому магазіні діє безкоштовна доставка лише від суми замовлення 10…" at bounding box center [1402, 180] width 253 height 28
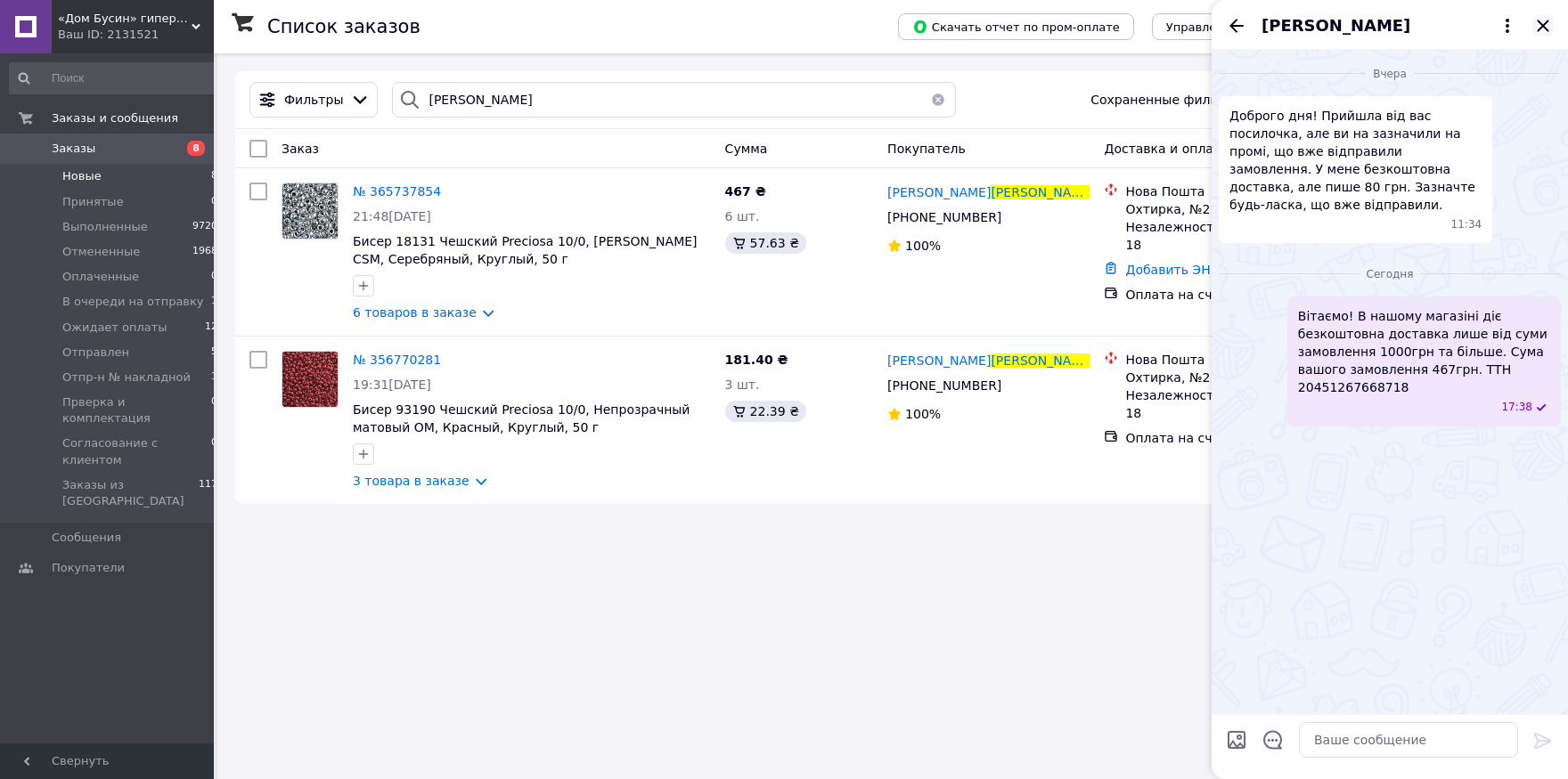
click at [1547, 34] on icon "Закрыть" at bounding box center [1542, 26] width 21 height 21
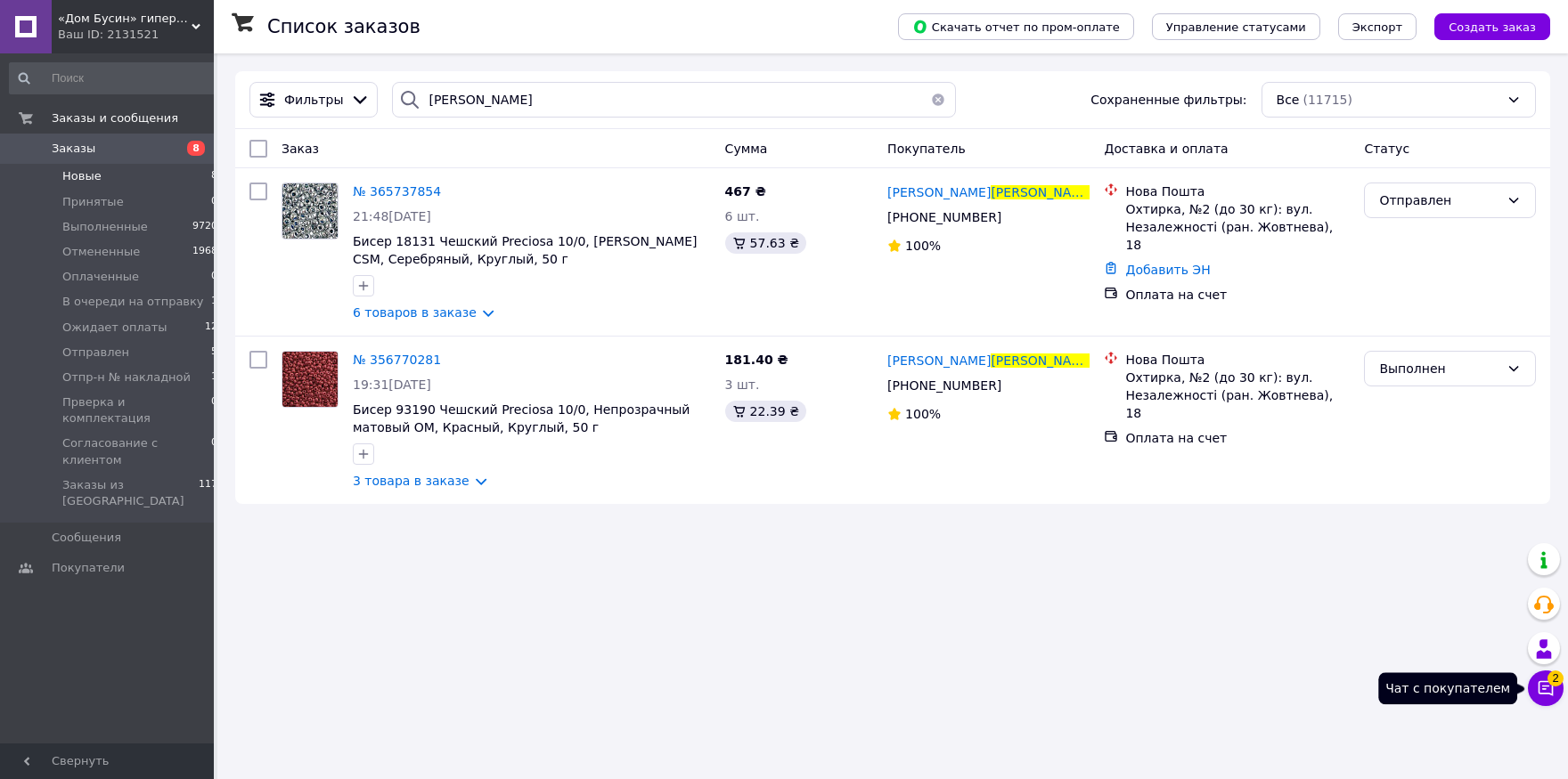
click at [1553, 690] on icon at bounding box center [1546, 688] width 16 height 16
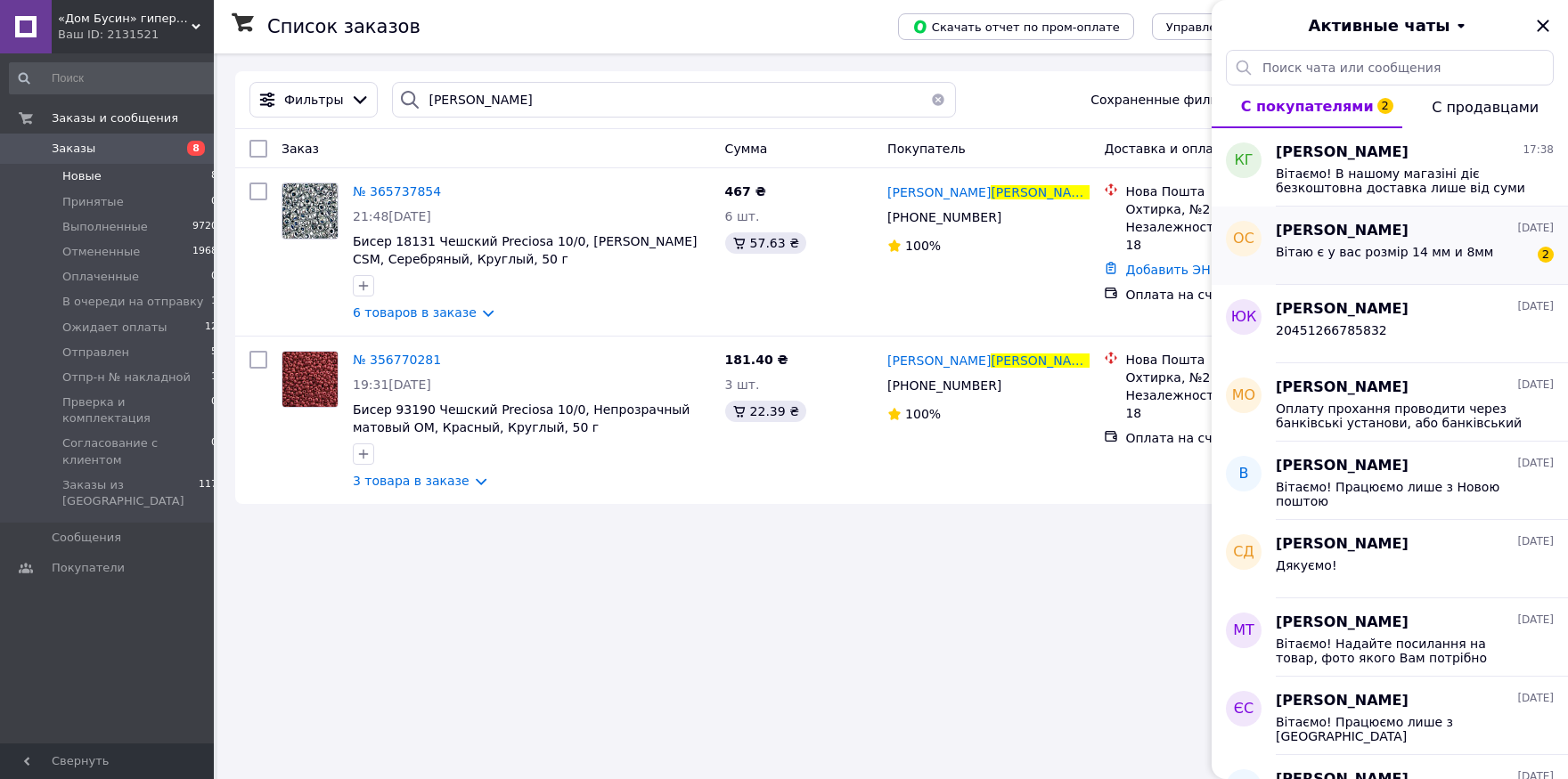
click at [1334, 266] on div "Вітаю є у вас розмір 14 мм и 8мм" at bounding box center [1384, 257] width 217 height 25
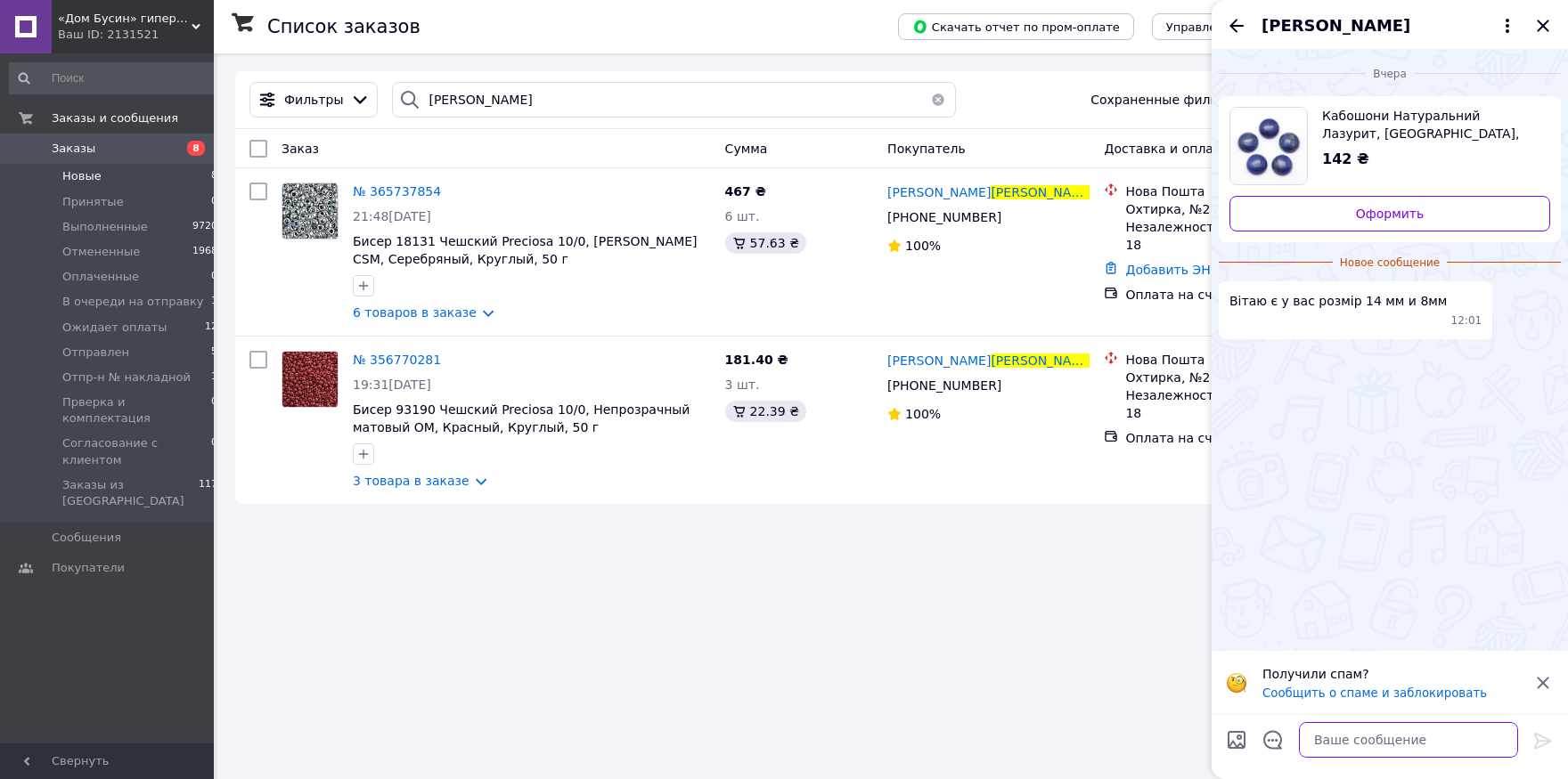
click at [1323, 752] on textarea at bounding box center [1408, 740] width 219 height 36
type textarea "Вітаємо! На жаль такого розміру немає"
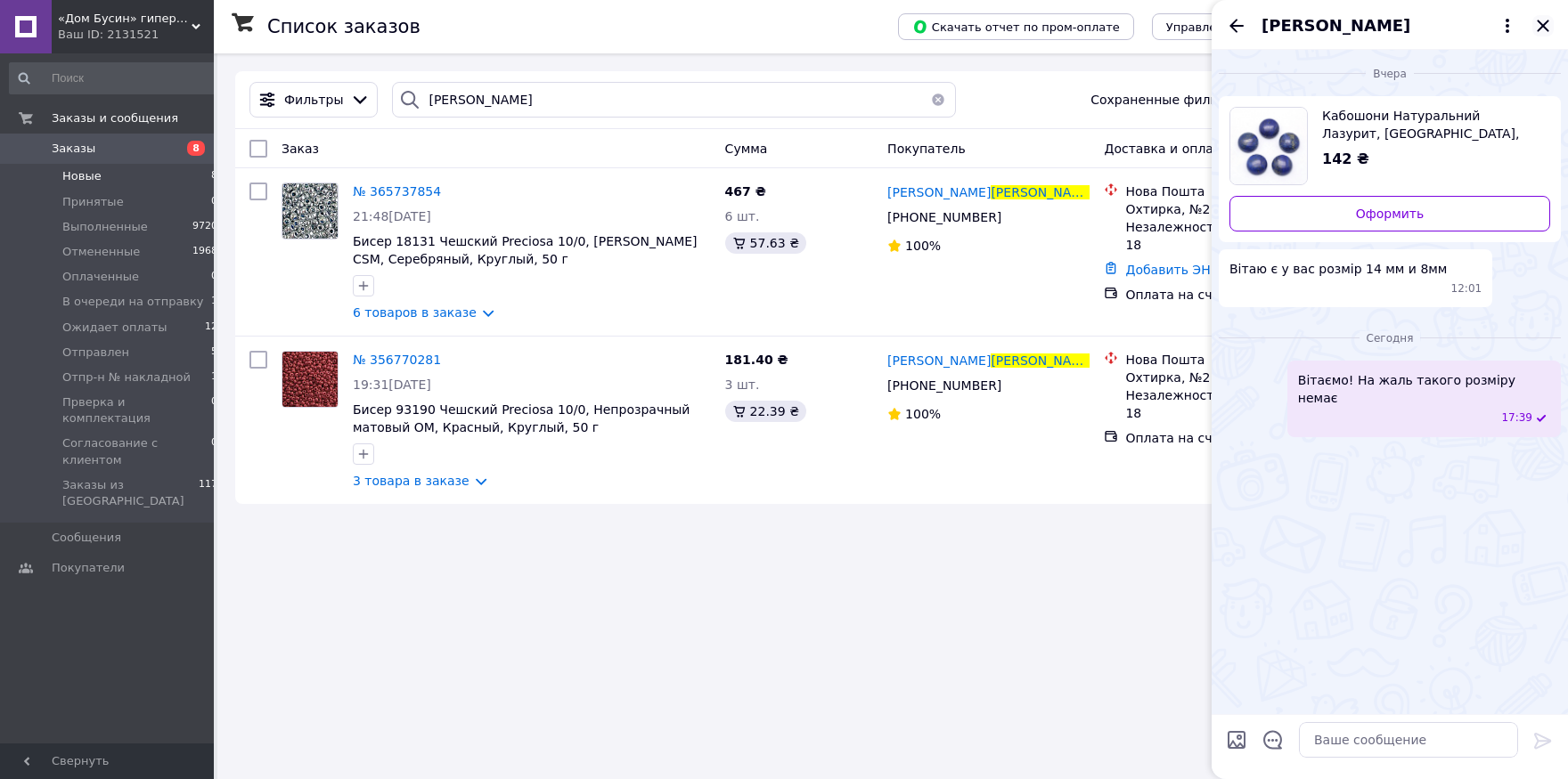
click at [1542, 22] on icon "Закрыть" at bounding box center [1542, 26] width 21 height 21
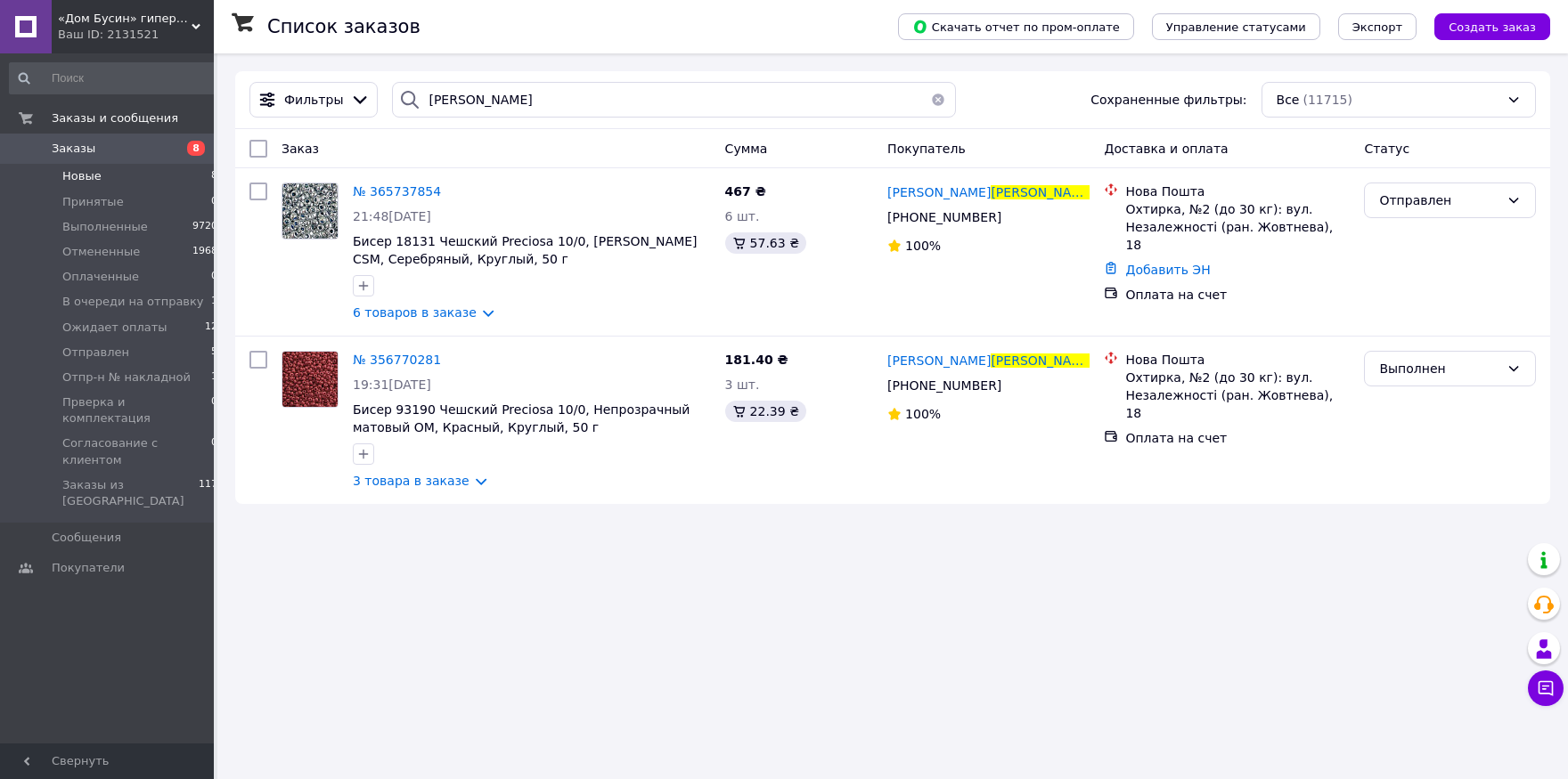
click at [931, 101] on button "button" at bounding box center [938, 100] width 36 height 36
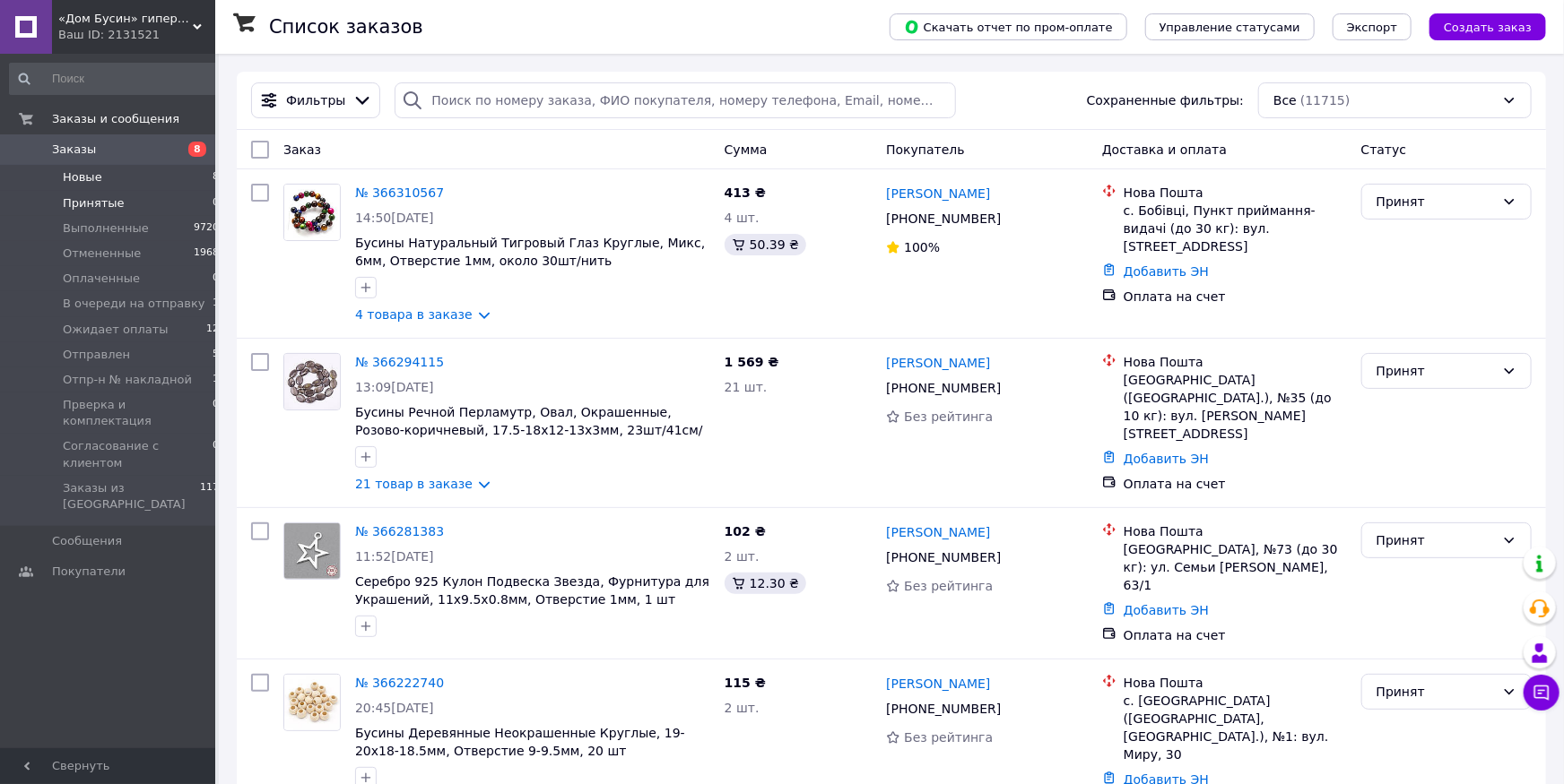
click at [84, 203] on span "Принятые" at bounding box center [93, 204] width 62 height 17
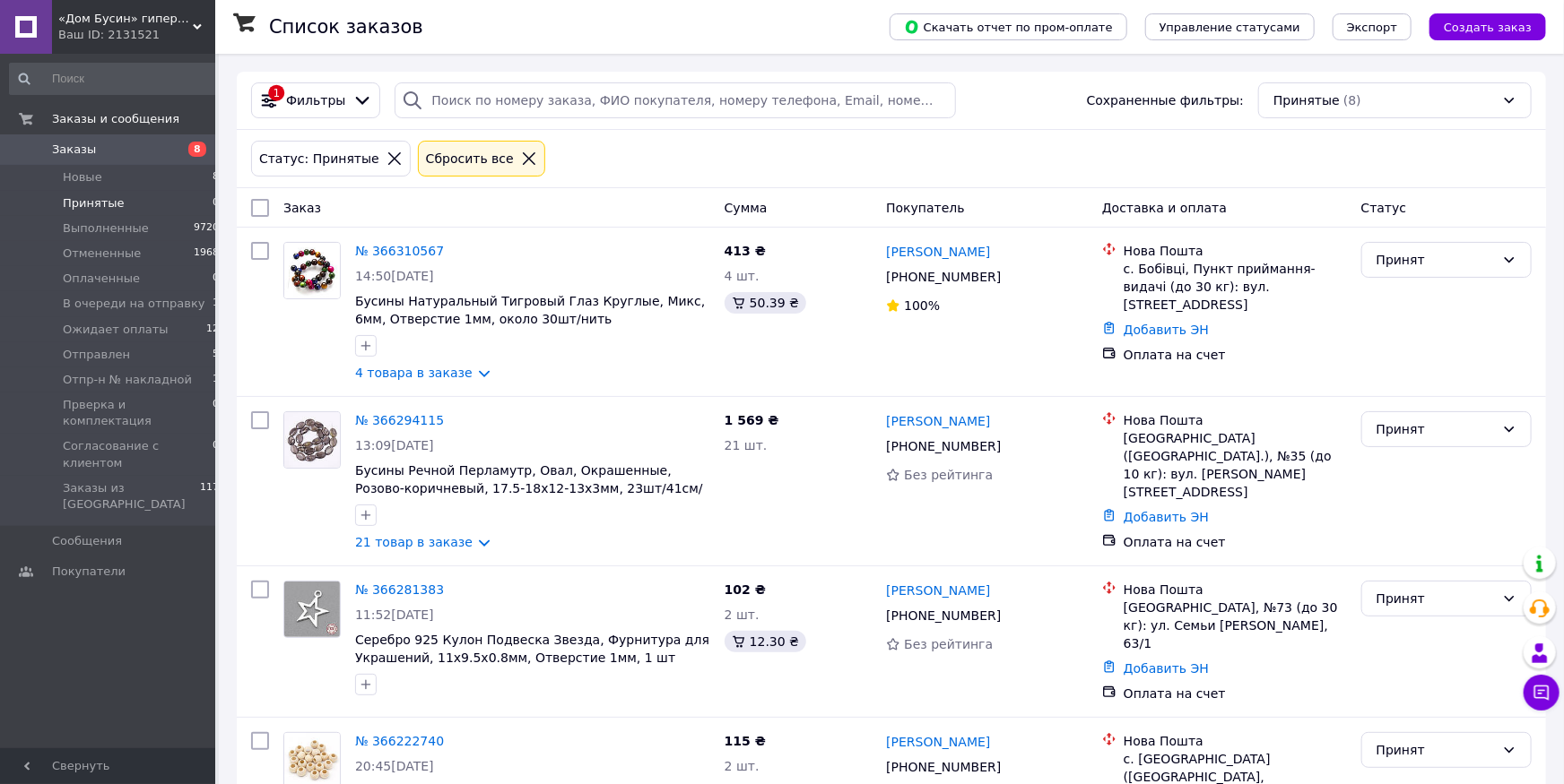
click at [94, 163] on link "Заказы 8" at bounding box center [114, 149] width 229 height 30
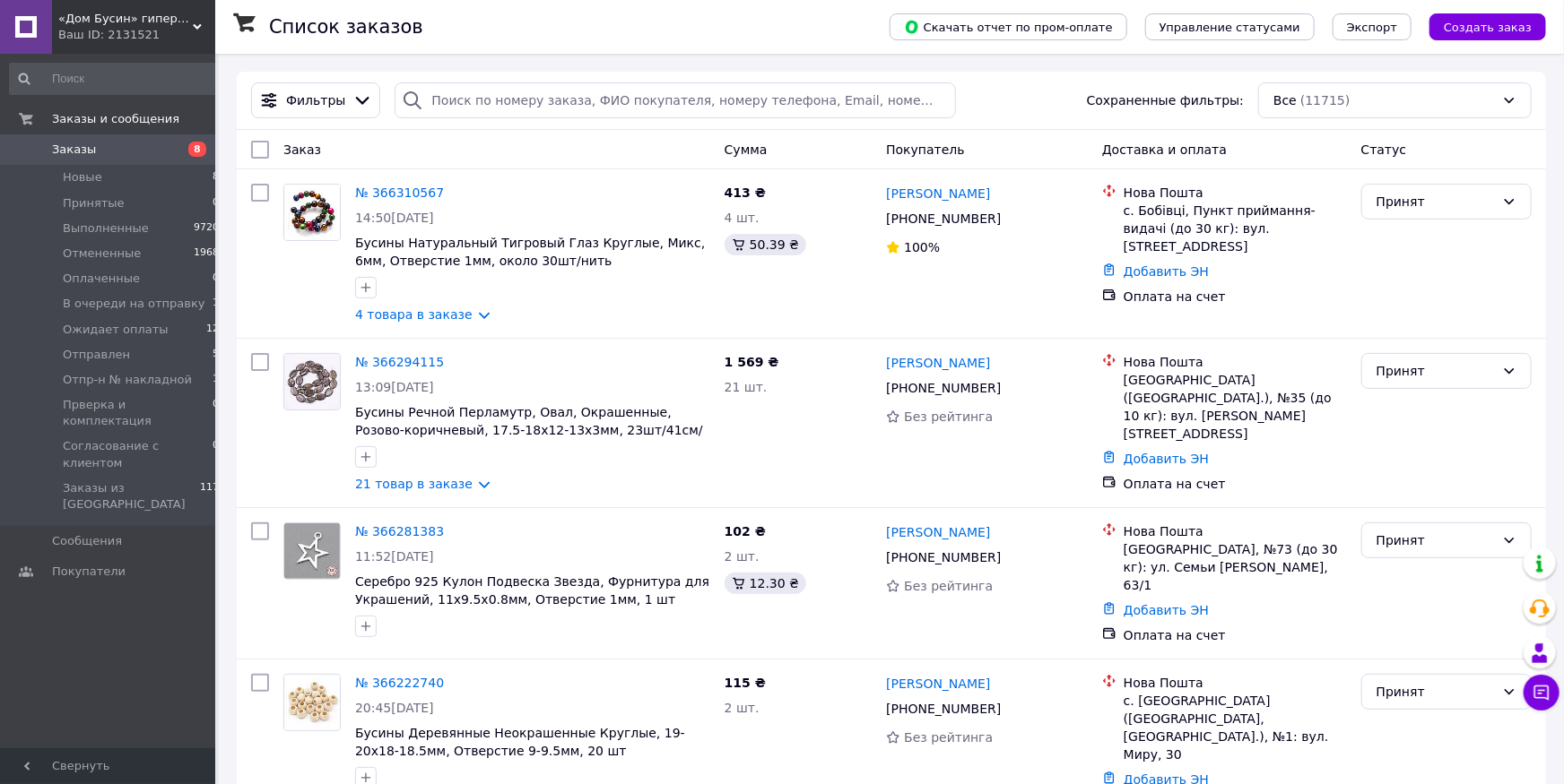
click at [94, 180] on span "Новые" at bounding box center [82, 178] width 40 height 17
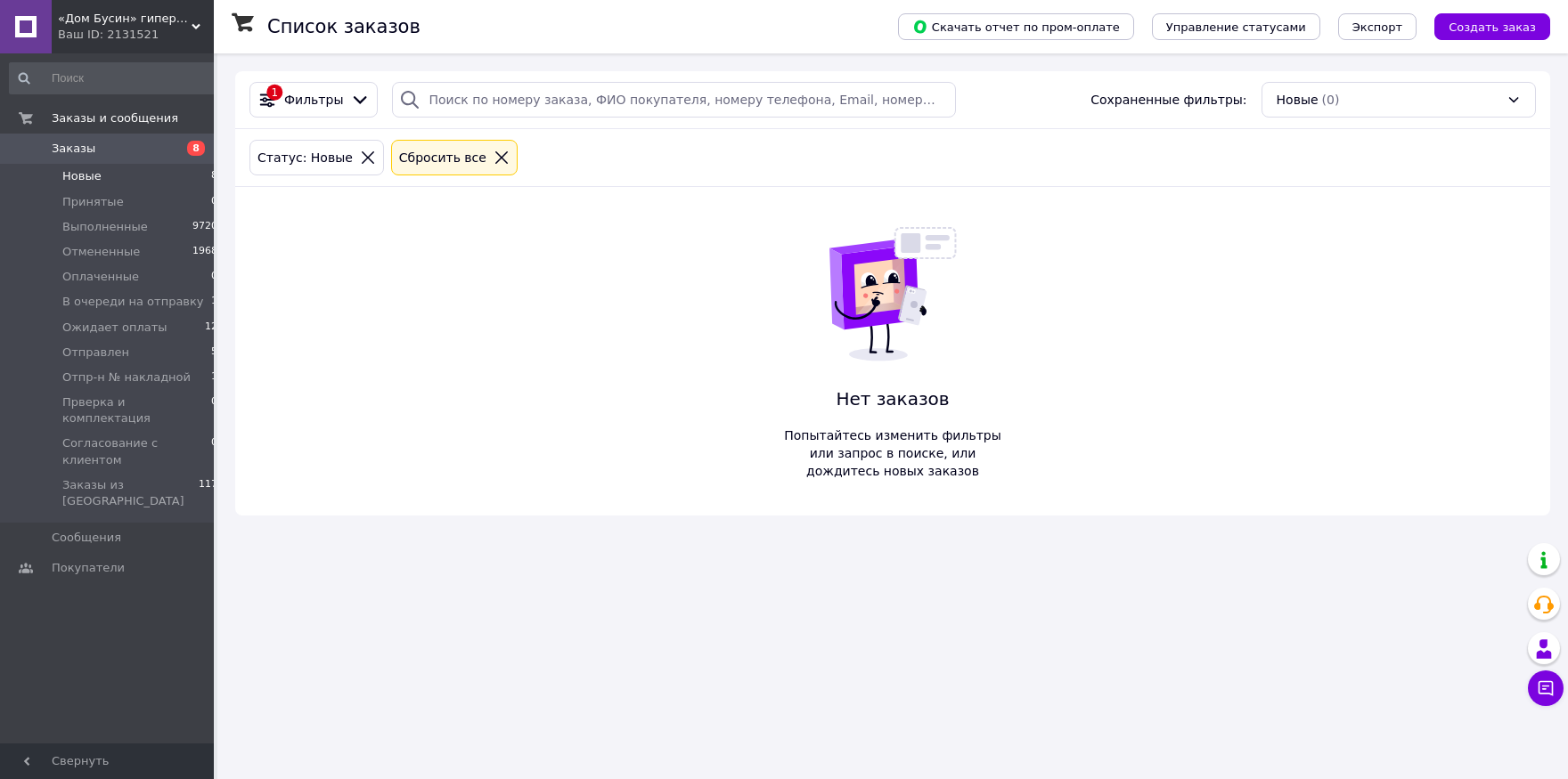
click at [494, 152] on icon at bounding box center [502, 157] width 16 height 16
